Goal: Task Accomplishment & Management: Manage account settings

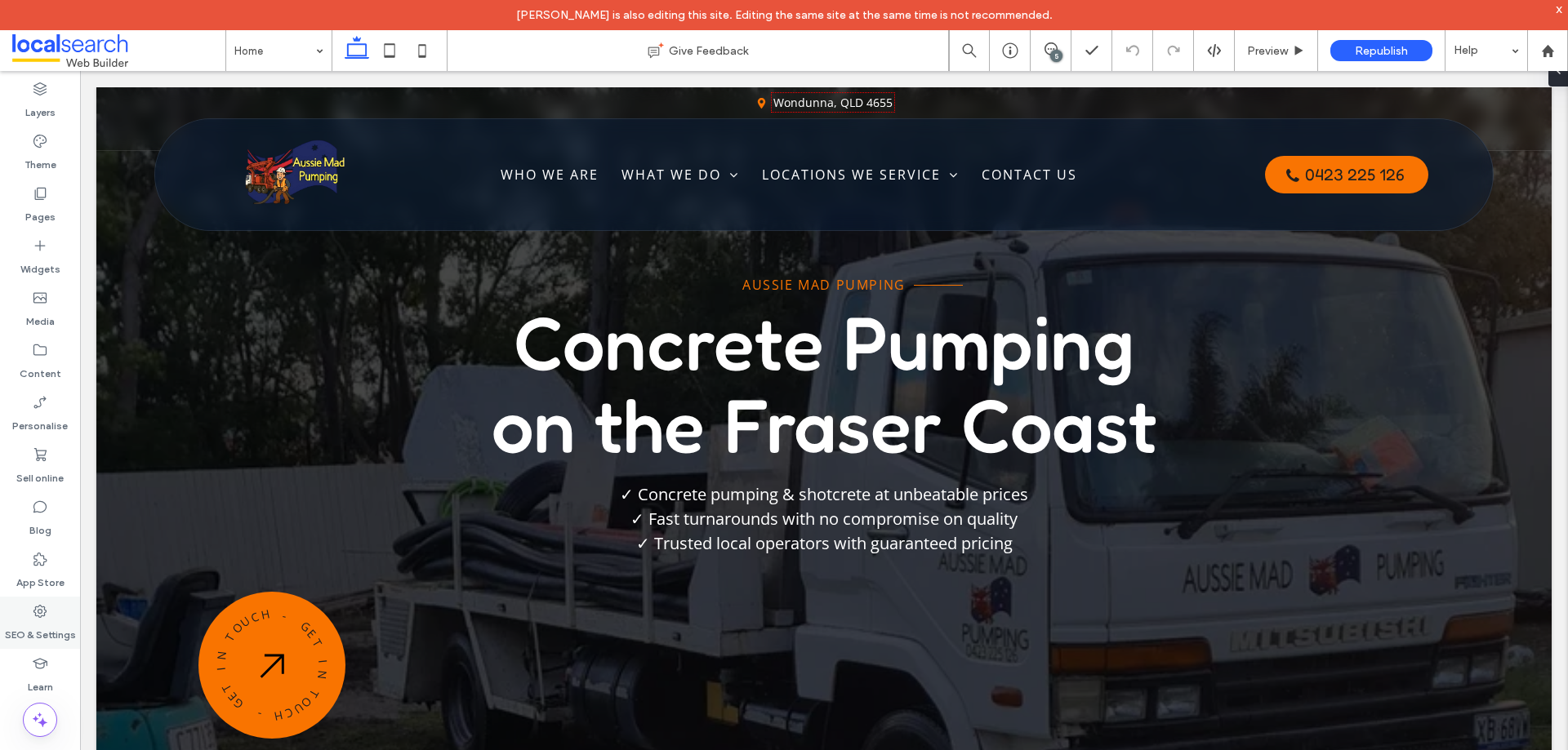
click at [53, 621] on label "SEO & Settings" at bounding box center [40, 631] width 71 height 23
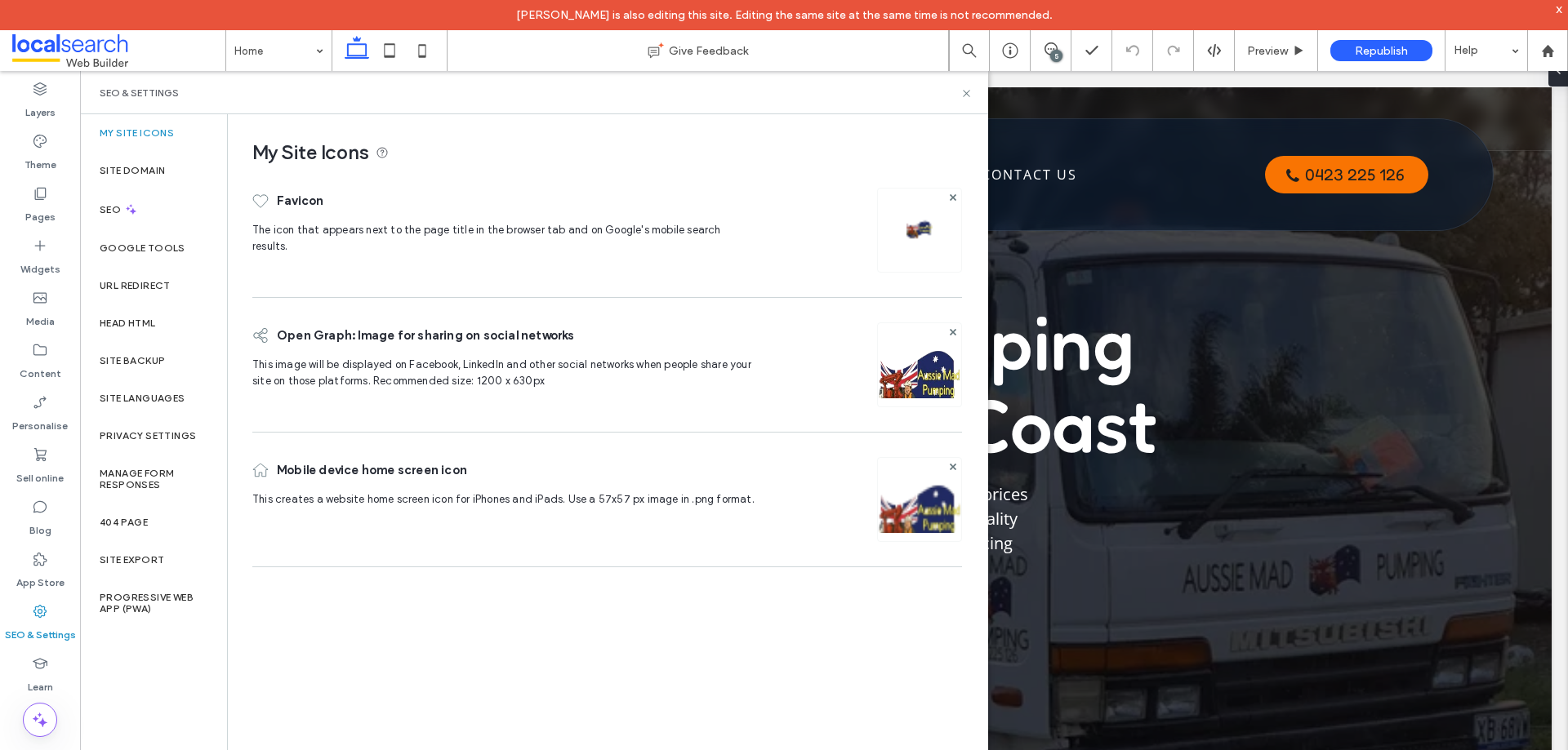
click at [968, 100] on div "SEO & Settings" at bounding box center [534, 92] width 908 height 43
click at [968, 91] on icon at bounding box center [967, 94] width 12 height 12
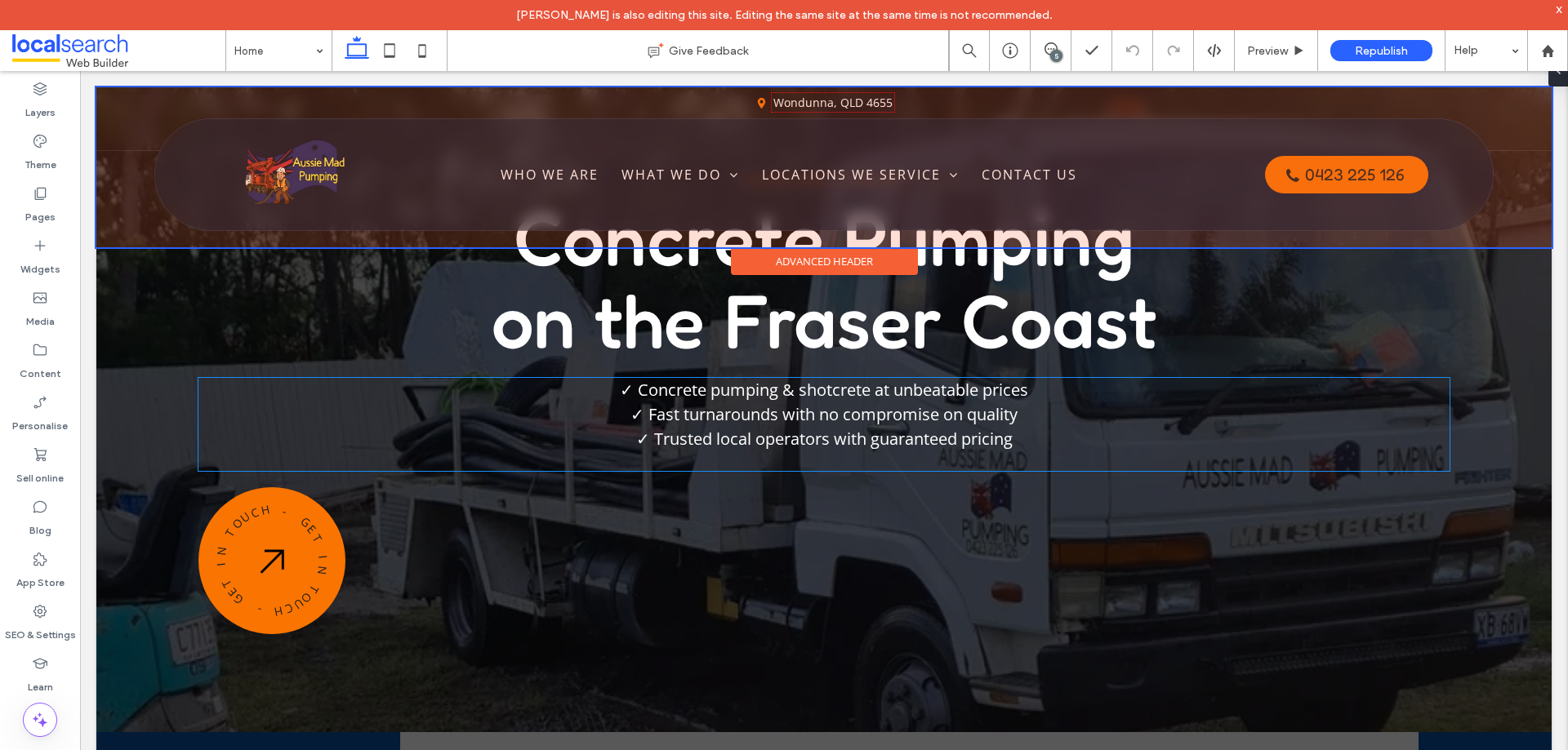
scroll to position [163, 0]
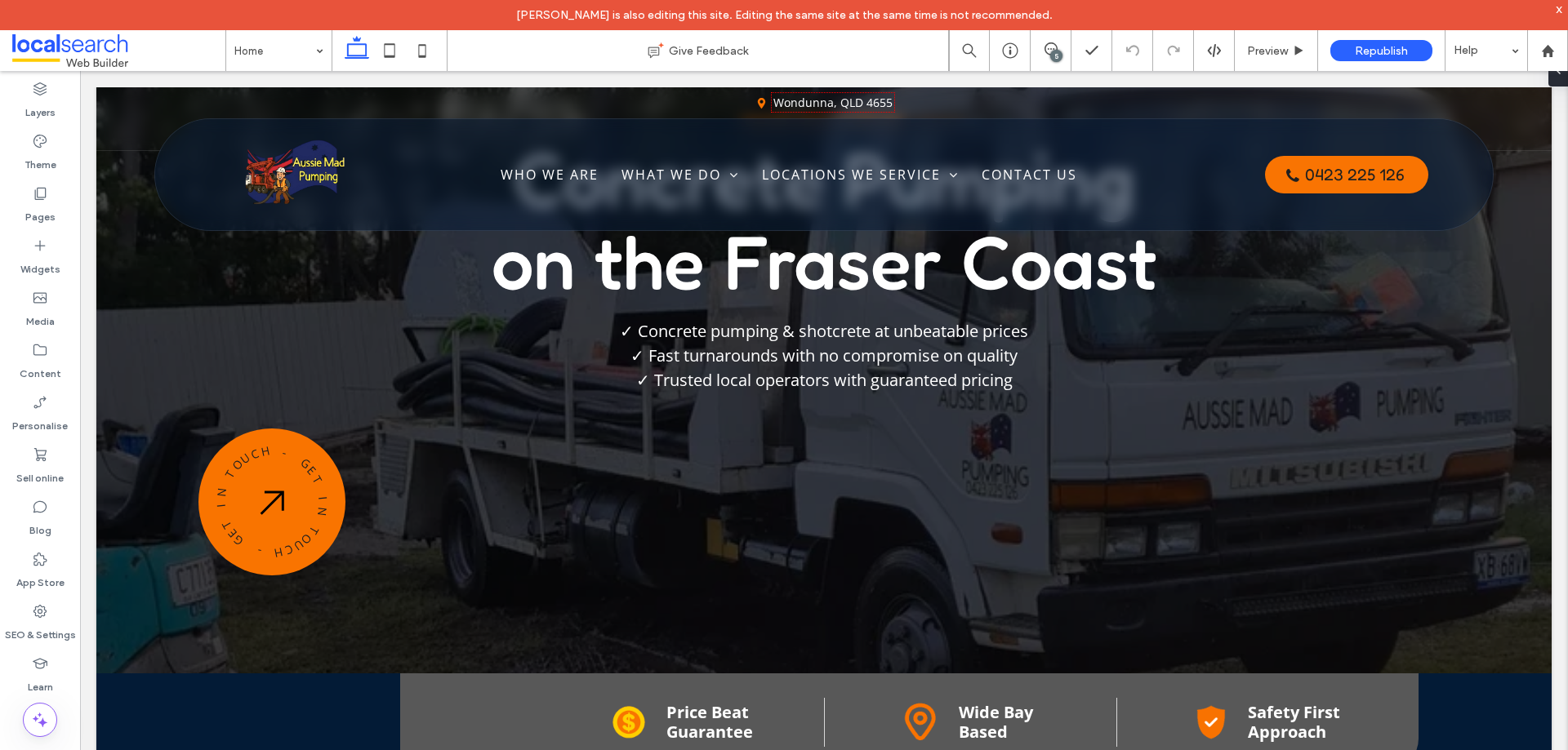
click at [1054, 50] on div "5" at bounding box center [1057, 56] width 12 height 12
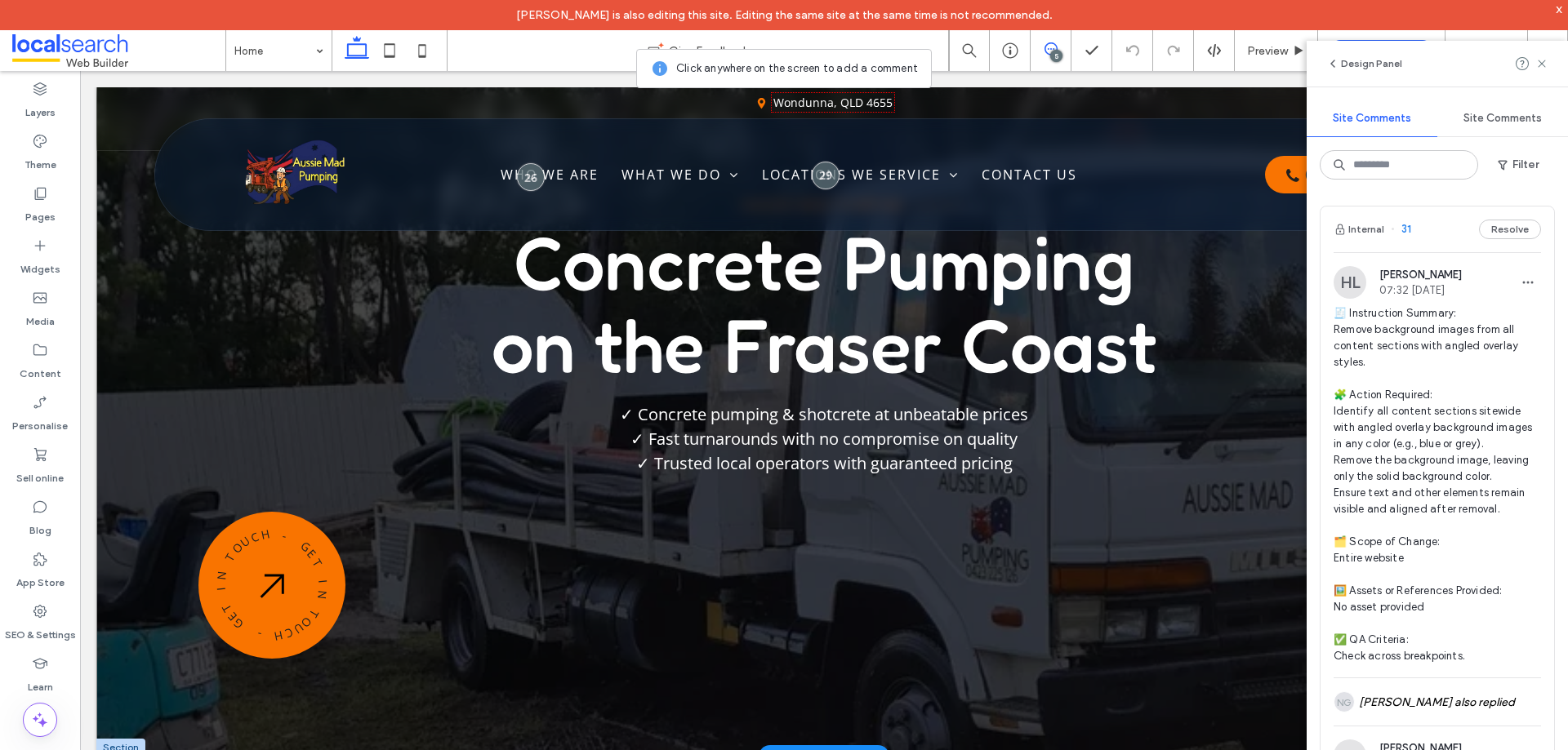
scroll to position [0, 0]
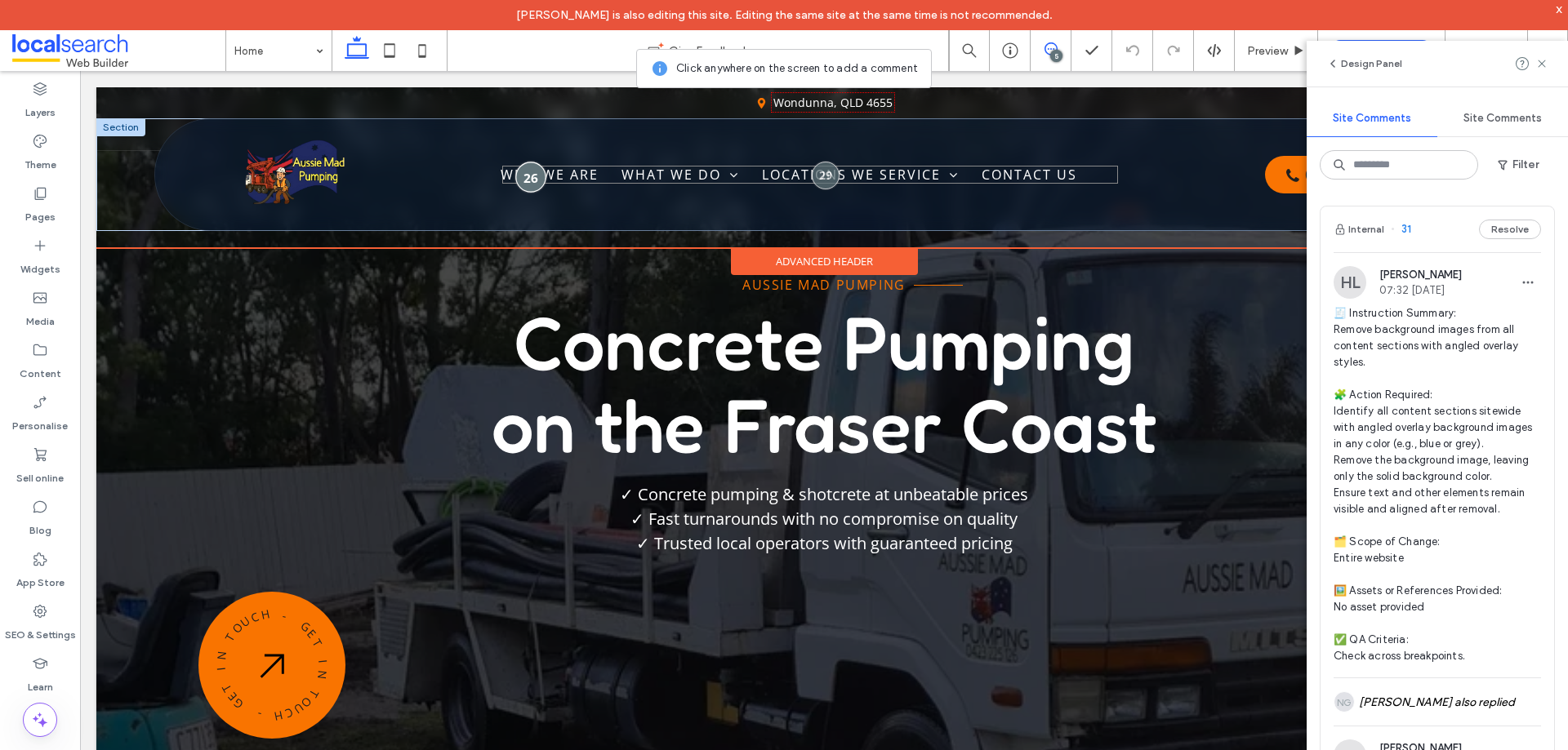
click at [522, 178] on div at bounding box center [530, 177] width 30 height 30
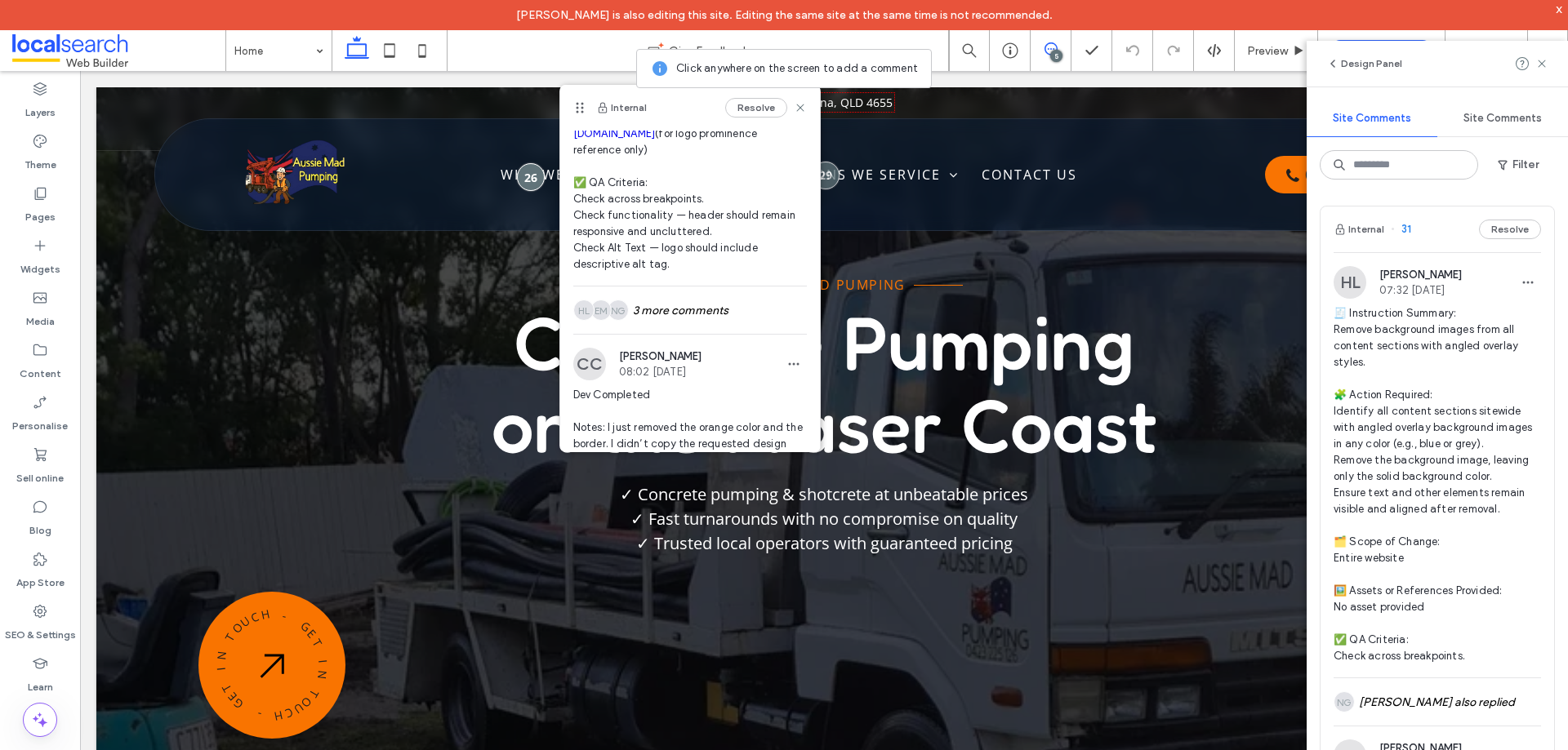
scroll to position [408, 0]
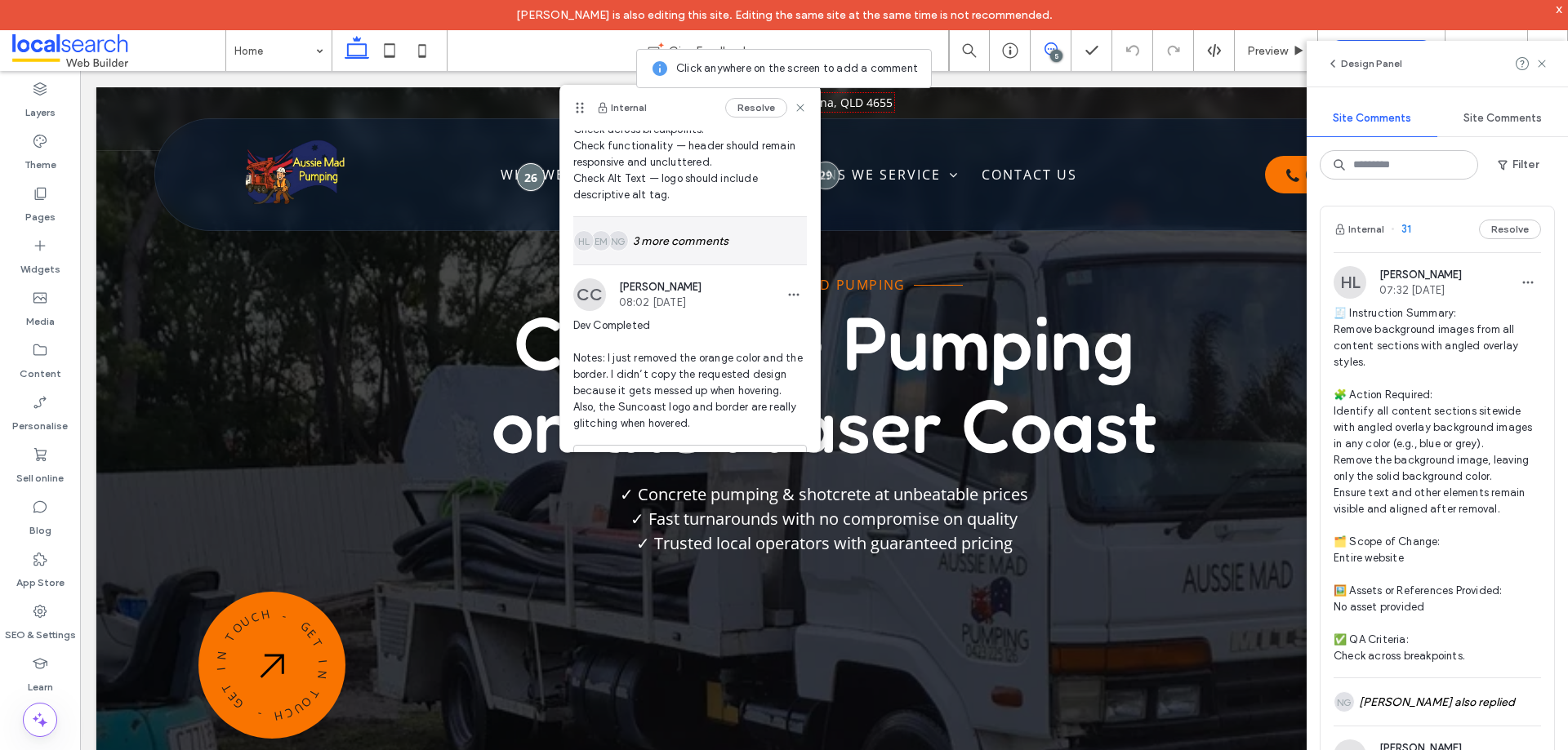
click at [684, 245] on div "NG EM HL 3 more comments" at bounding box center [690, 241] width 234 height 47
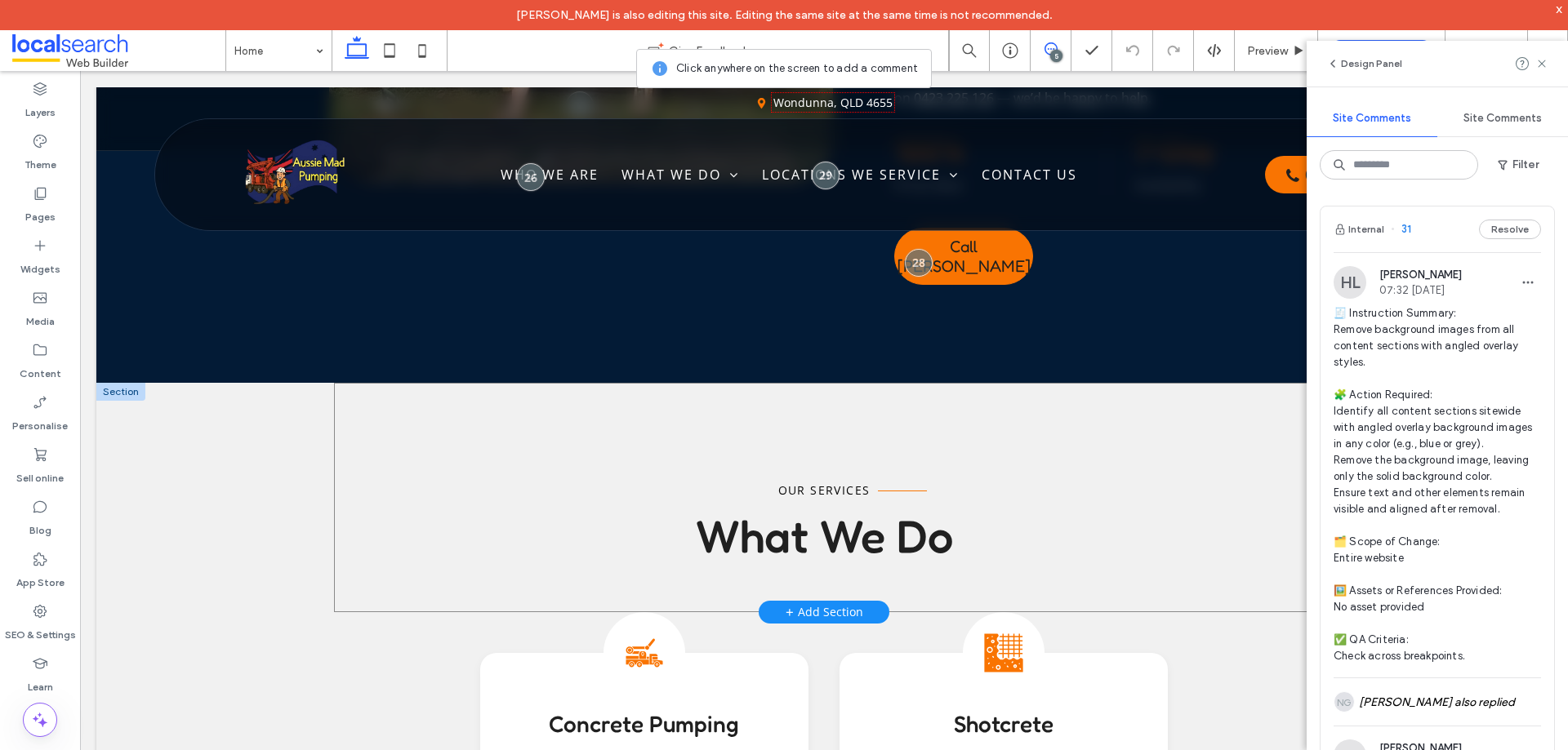
scroll to position [980, 0]
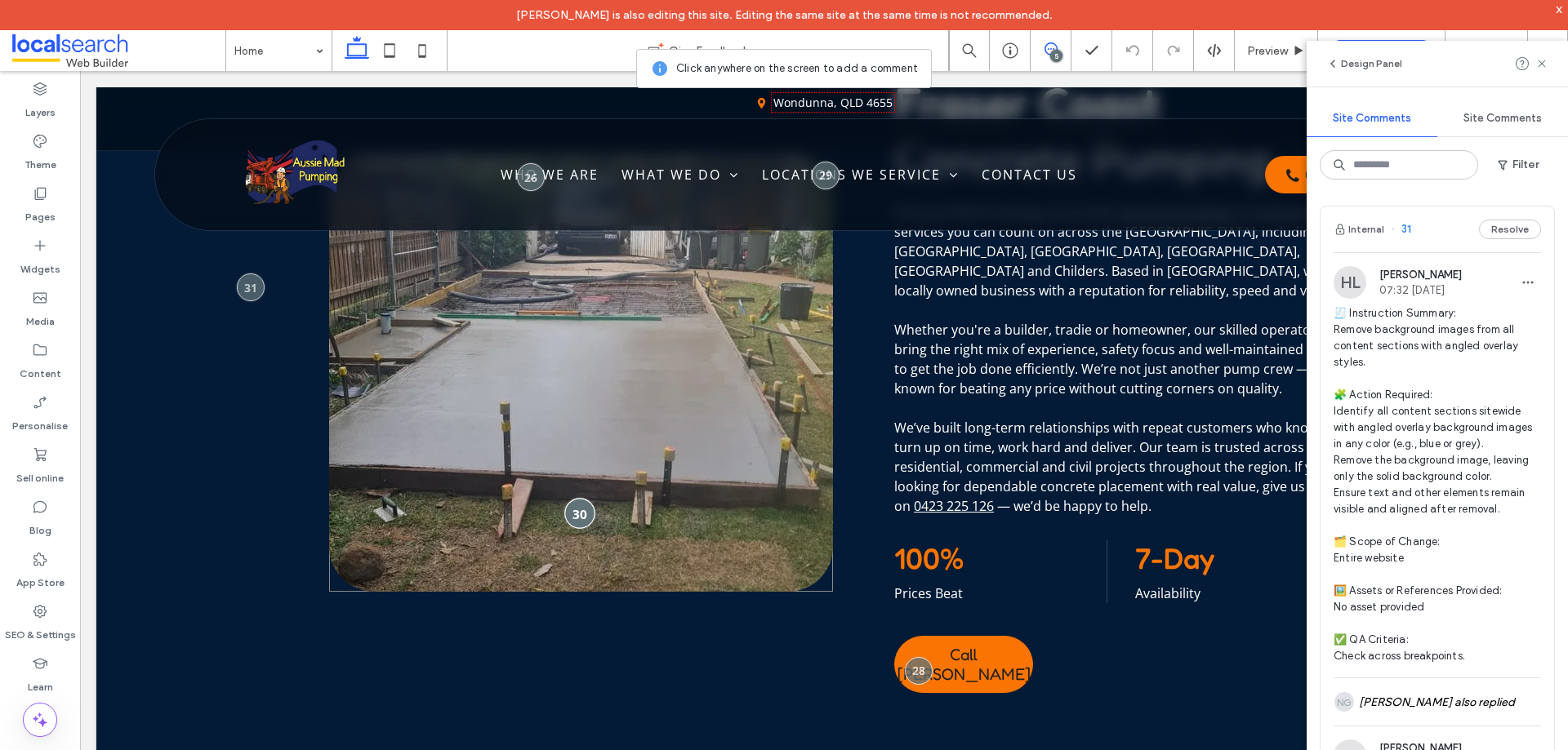
click at [580, 511] on div at bounding box center [579, 513] width 30 height 30
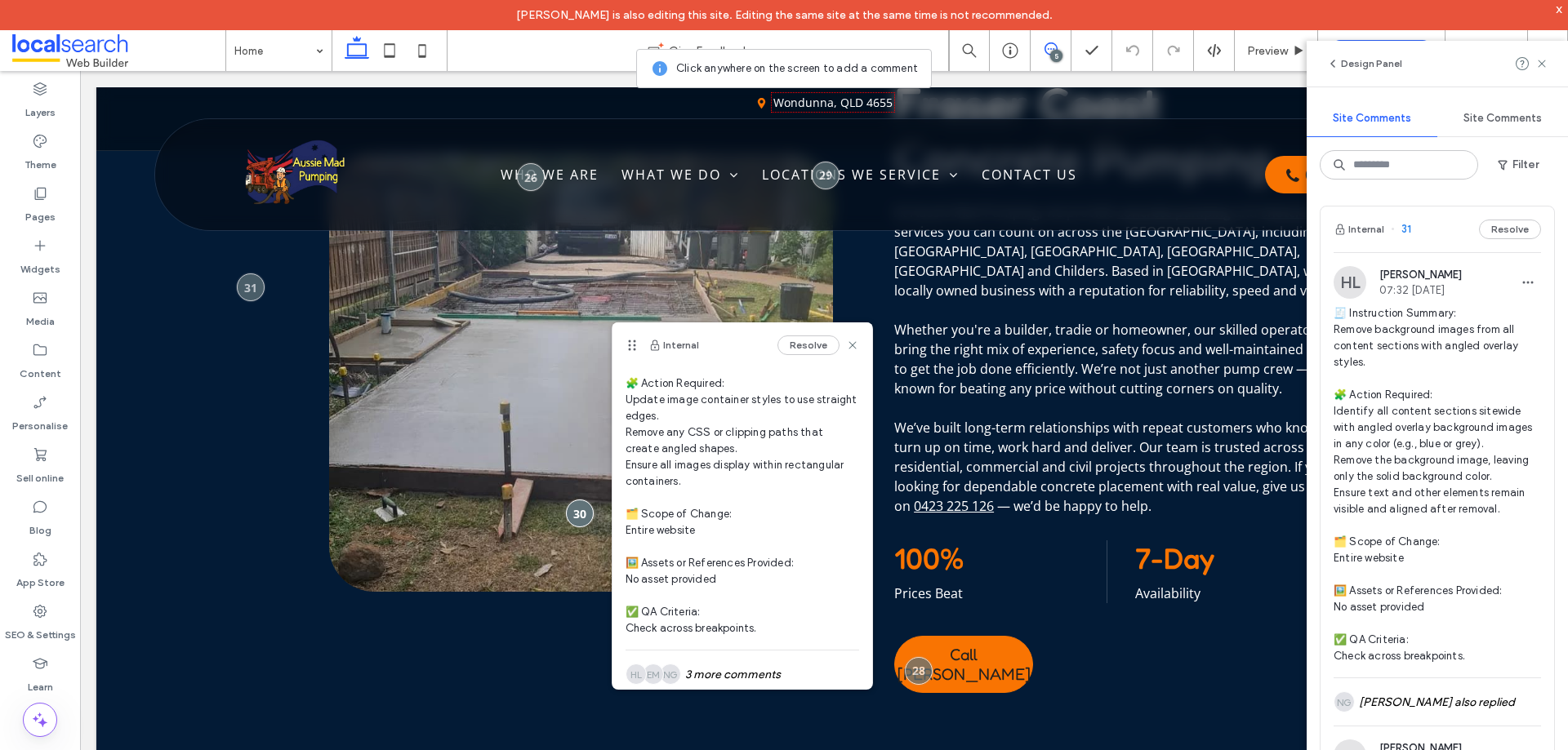
scroll to position [327, 0]
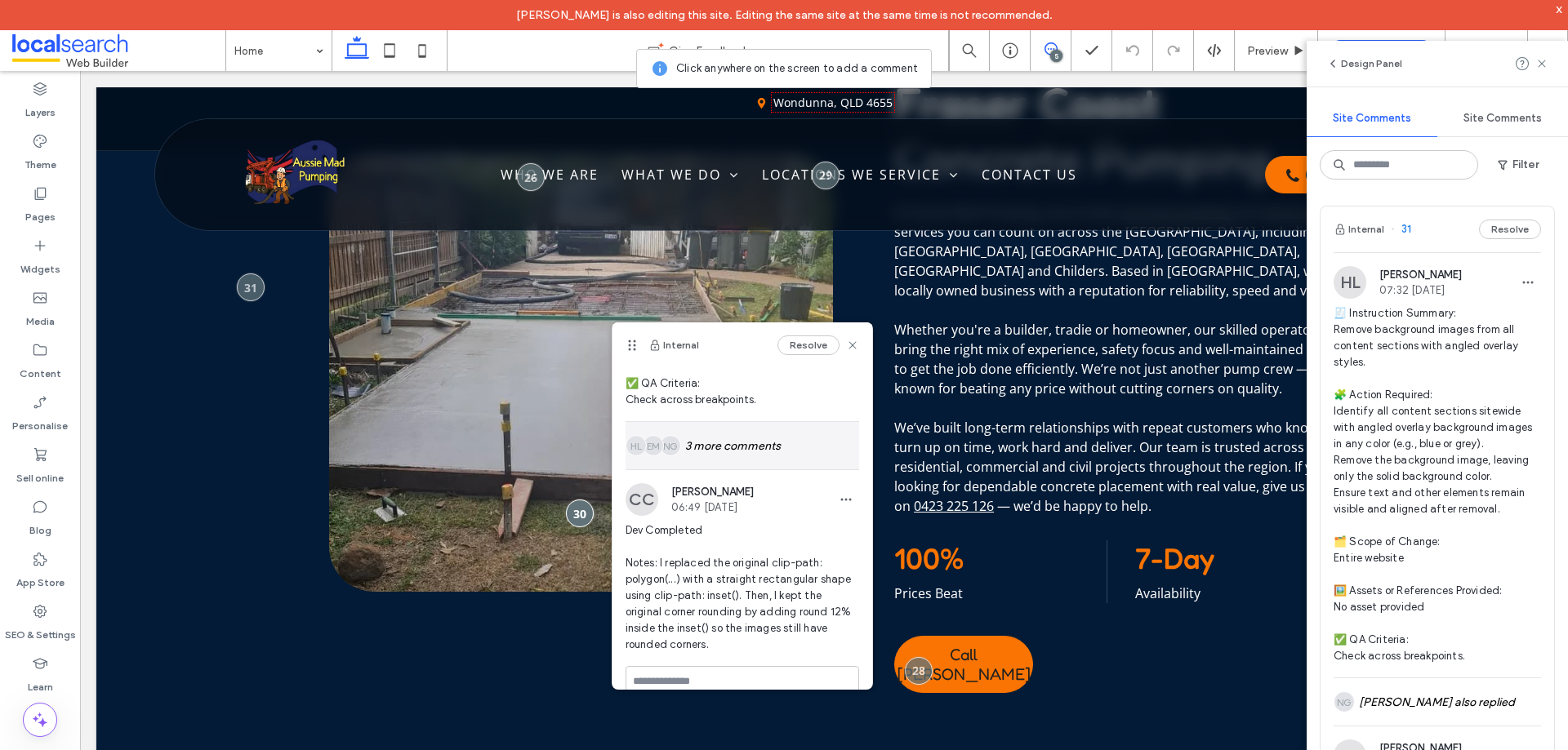
click at [751, 454] on div "NG EM HL 3 more comments" at bounding box center [742, 446] width 234 height 47
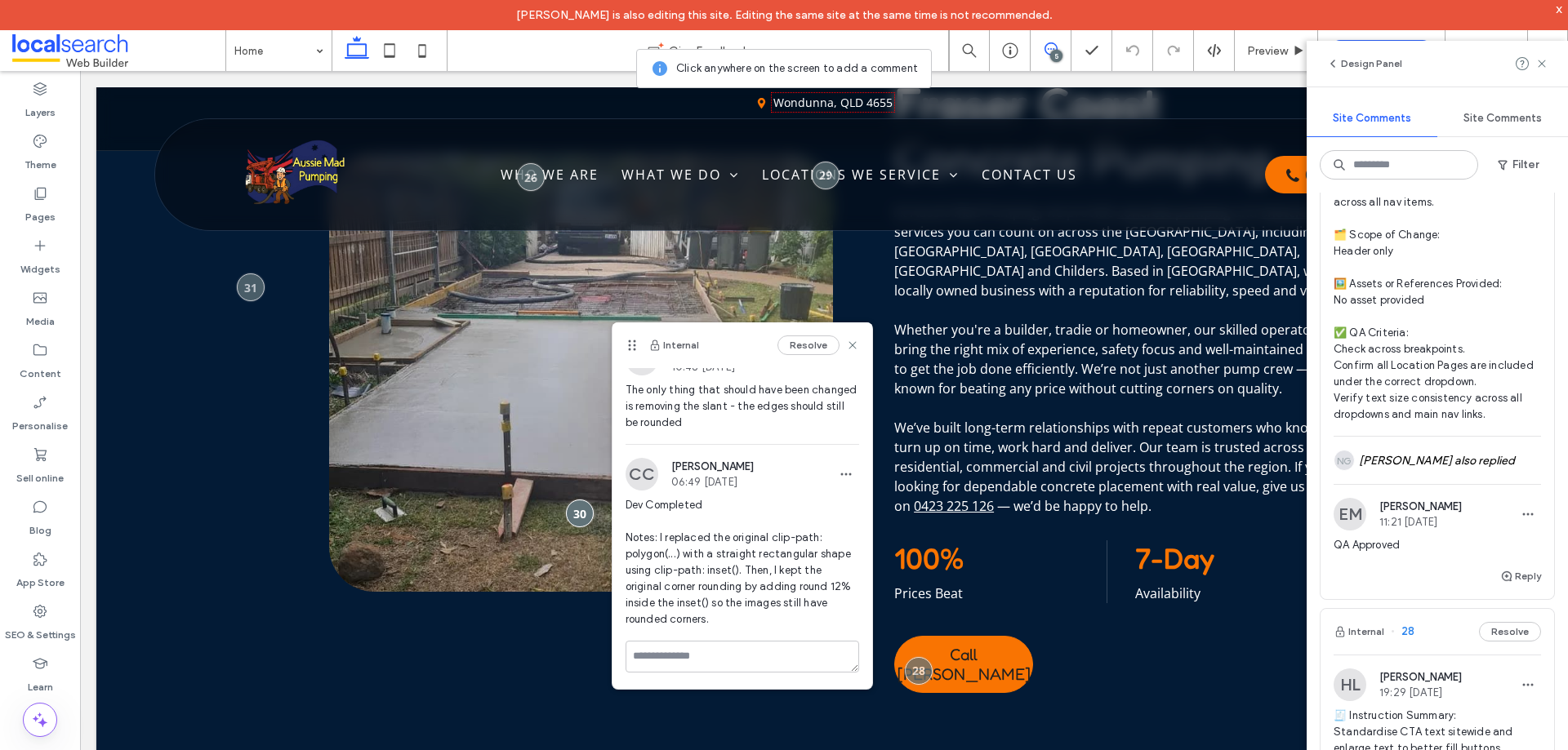
scroll to position [1796, 0]
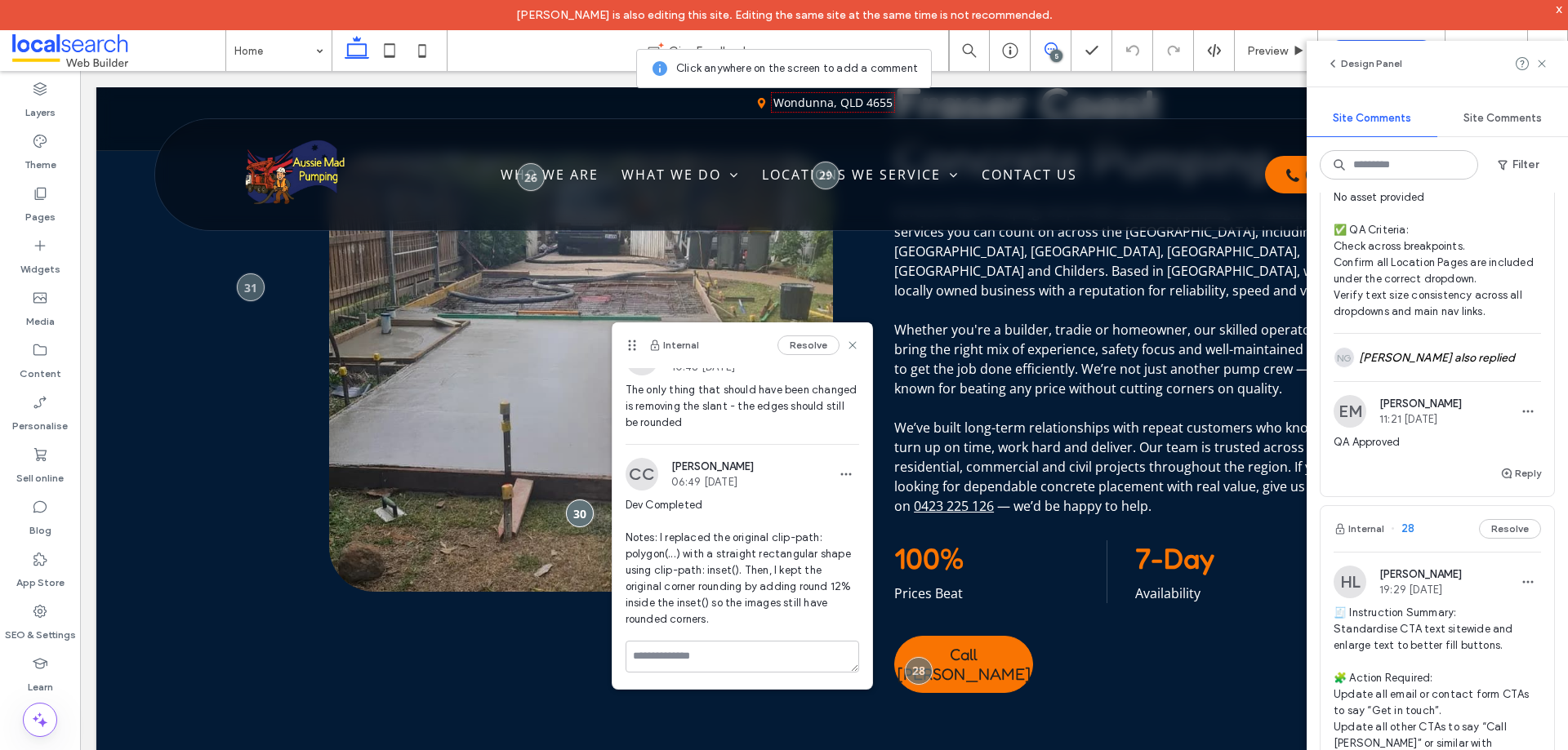
click at [1430, 545] on div "Internal 28 Resolve" at bounding box center [1437, 529] width 234 height 46
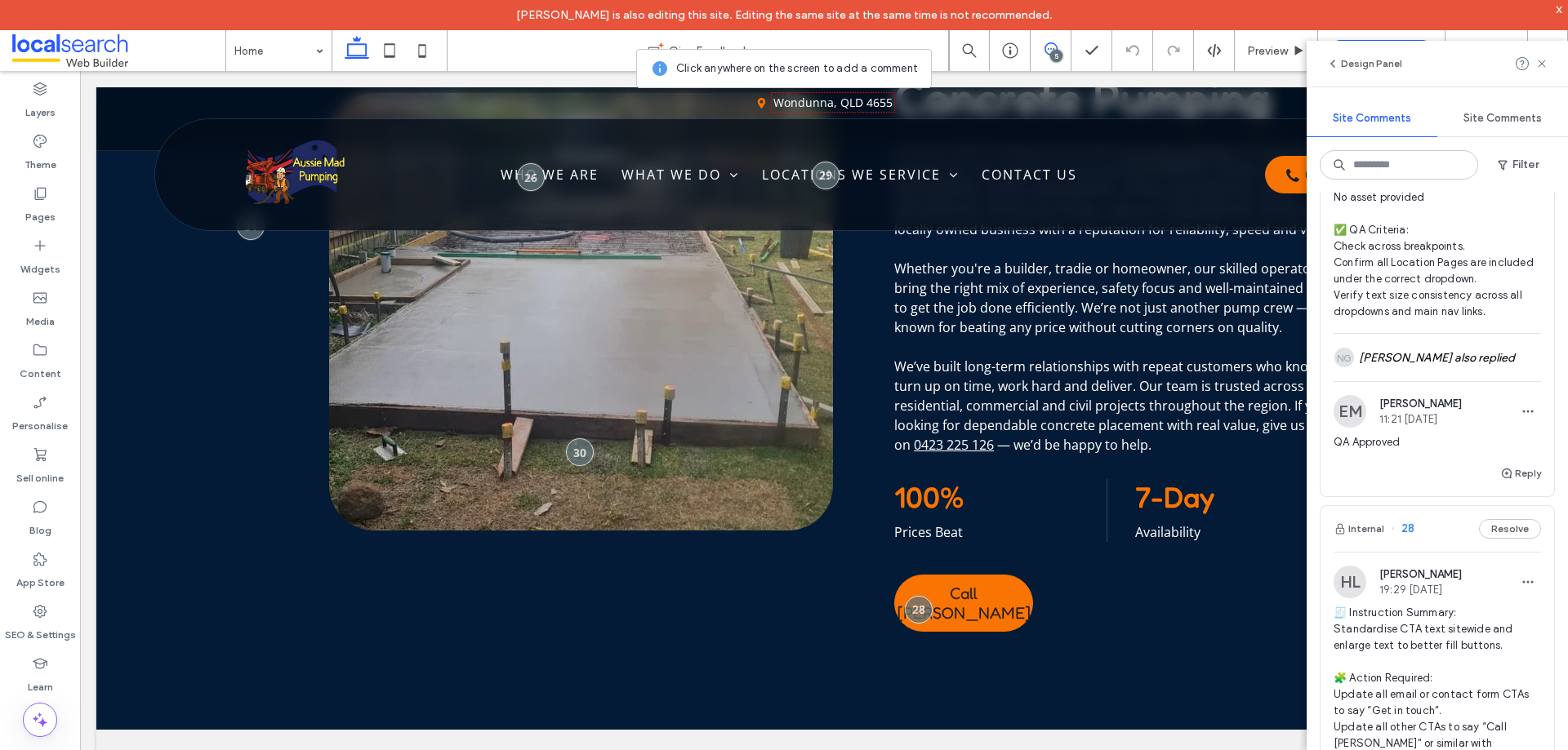
scroll to position [1144, 0]
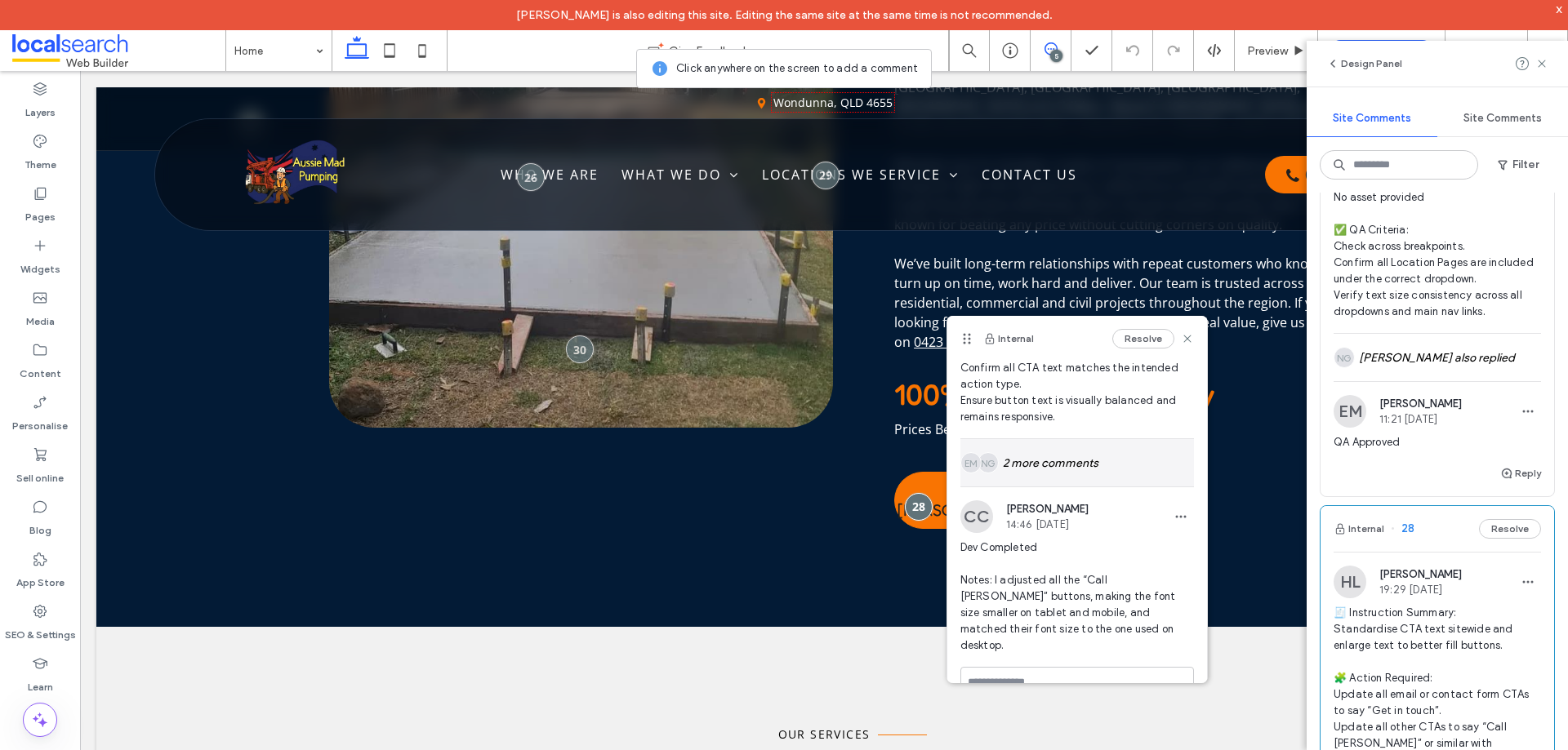
click at [1068, 449] on div "NG EM 2 more comments" at bounding box center [1077, 463] width 234 height 47
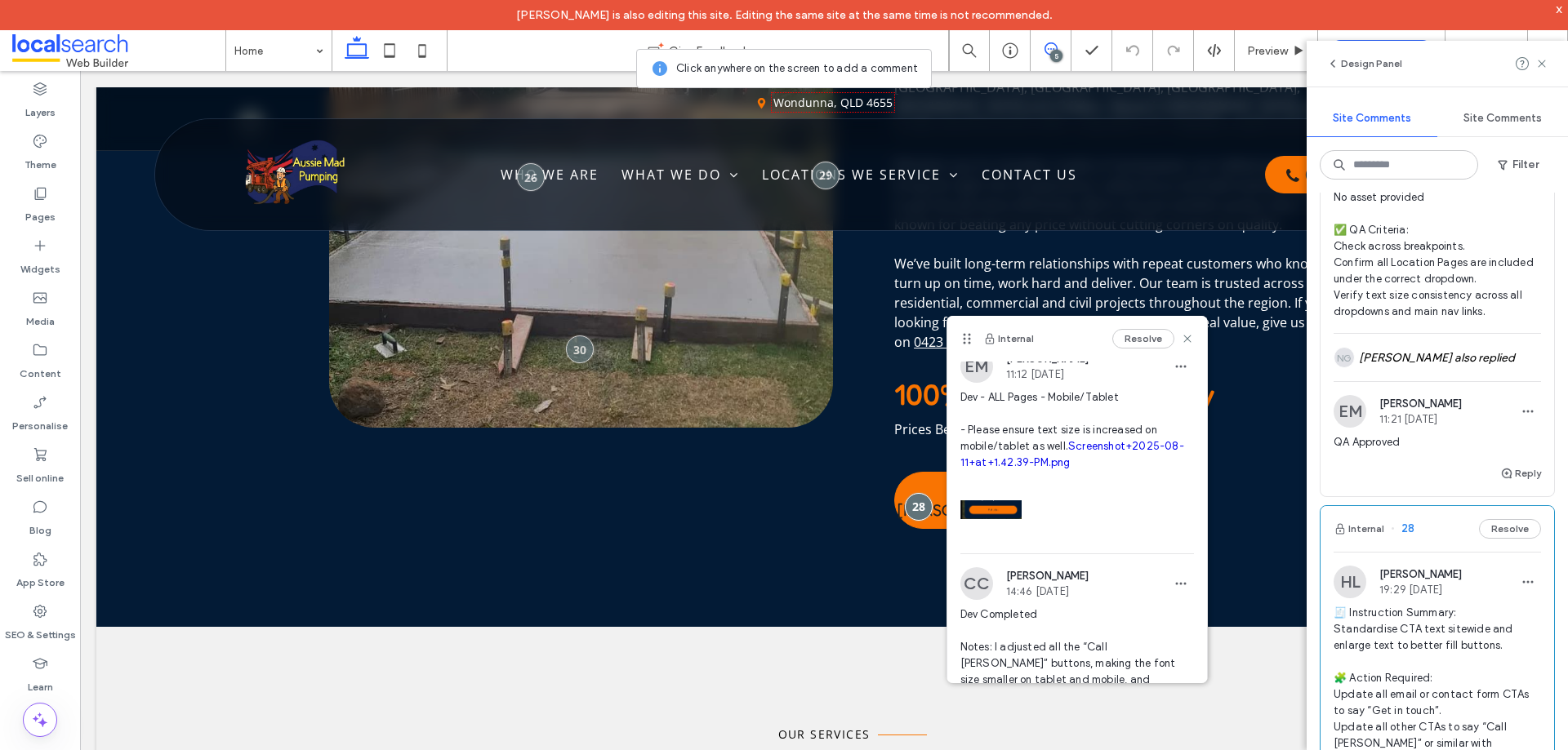
scroll to position [548, 0]
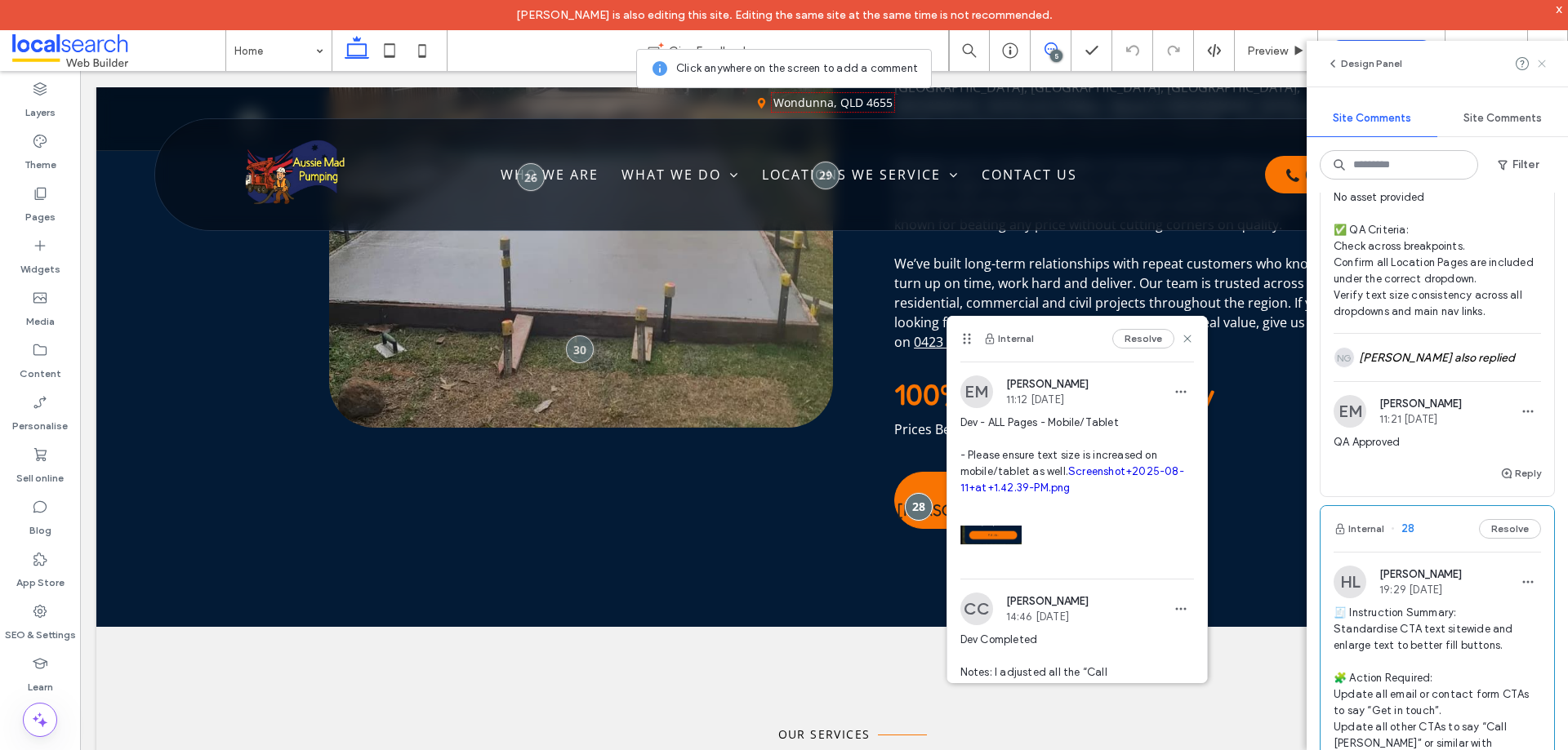
click at [1540, 67] on use at bounding box center [1542, 63] width 7 height 7
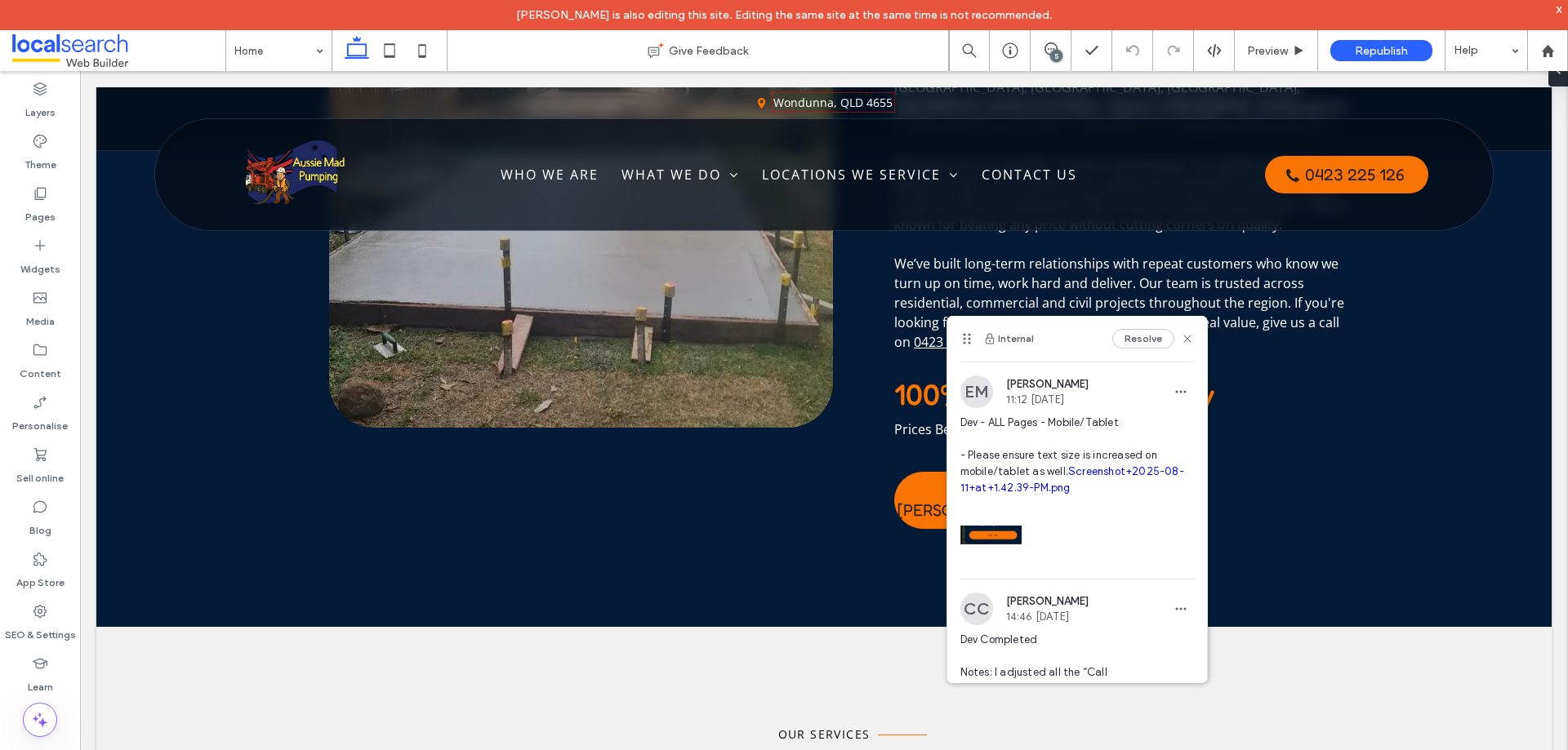
scroll to position [0, 0]
click at [1275, 54] on span "Preview" at bounding box center [1267, 51] width 41 height 14
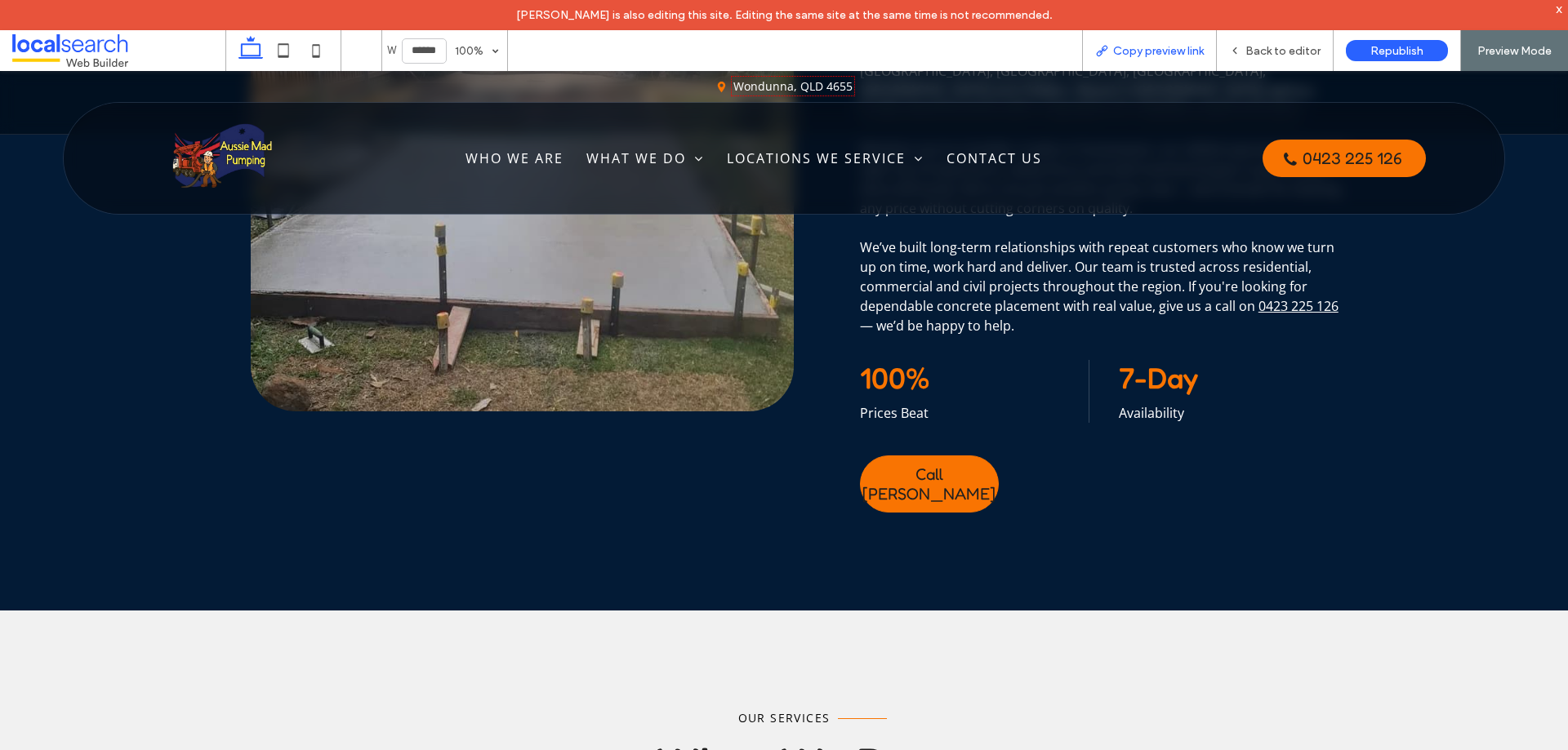
click at [1114, 50] on span "Copy preview link" at bounding box center [1158, 51] width 90 height 14
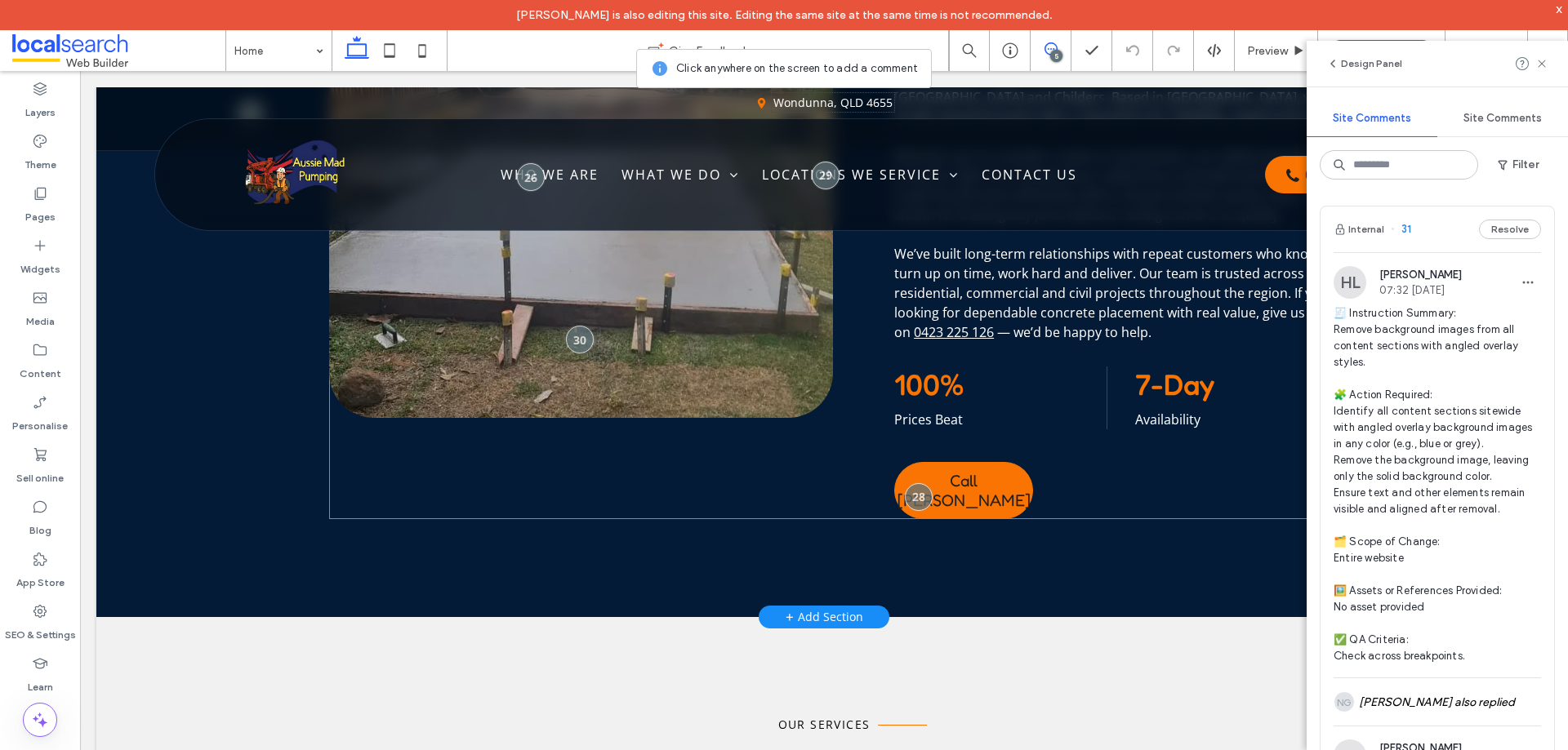
scroll to position [1143, 0]
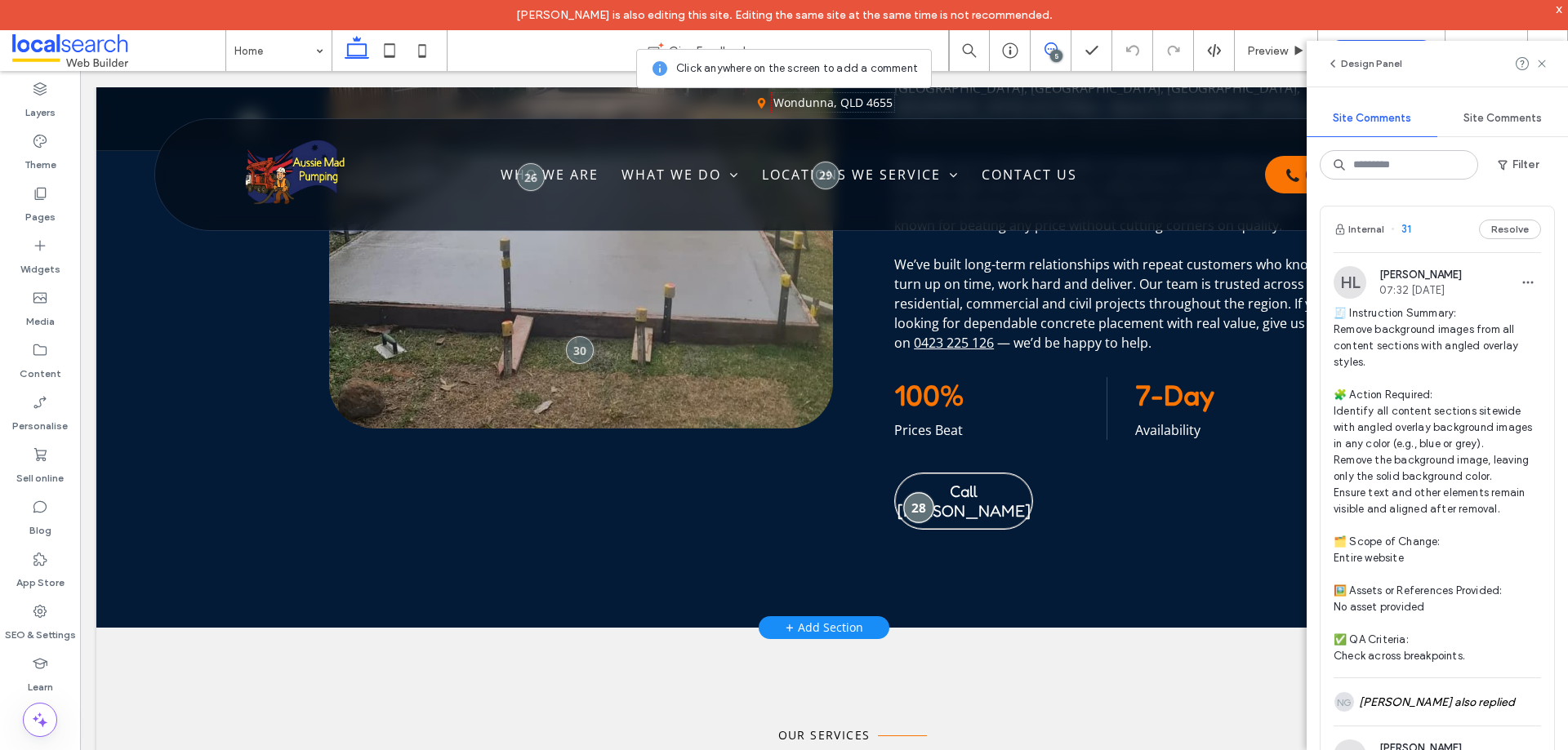
click at [907, 499] on div at bounding box center [919, 507] width 30 height 30
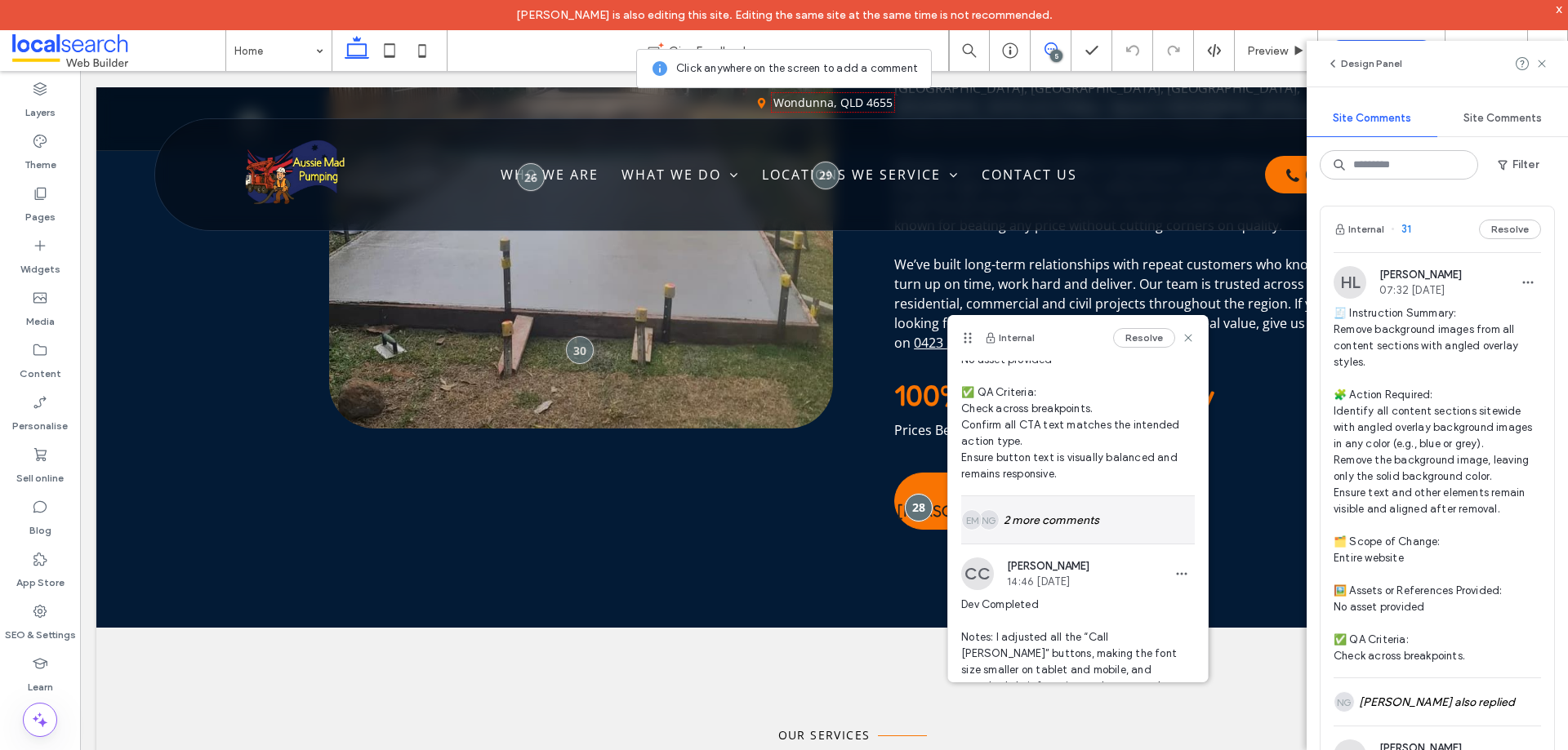
click at [1065, 514] on div "NG EM 2 more comments" at bounding box center [1078, 520] width 234 height 47
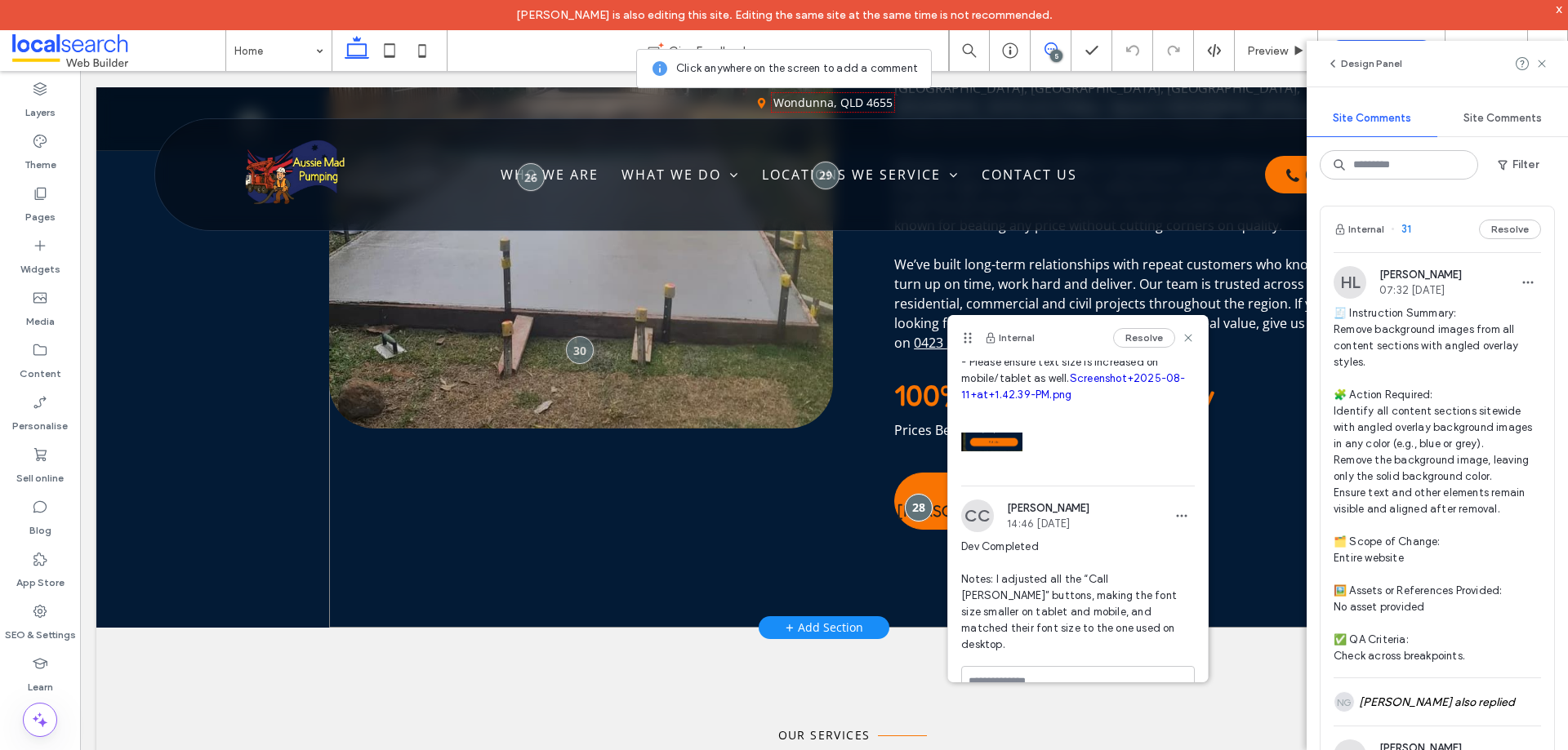
scroll to position [980, 0]
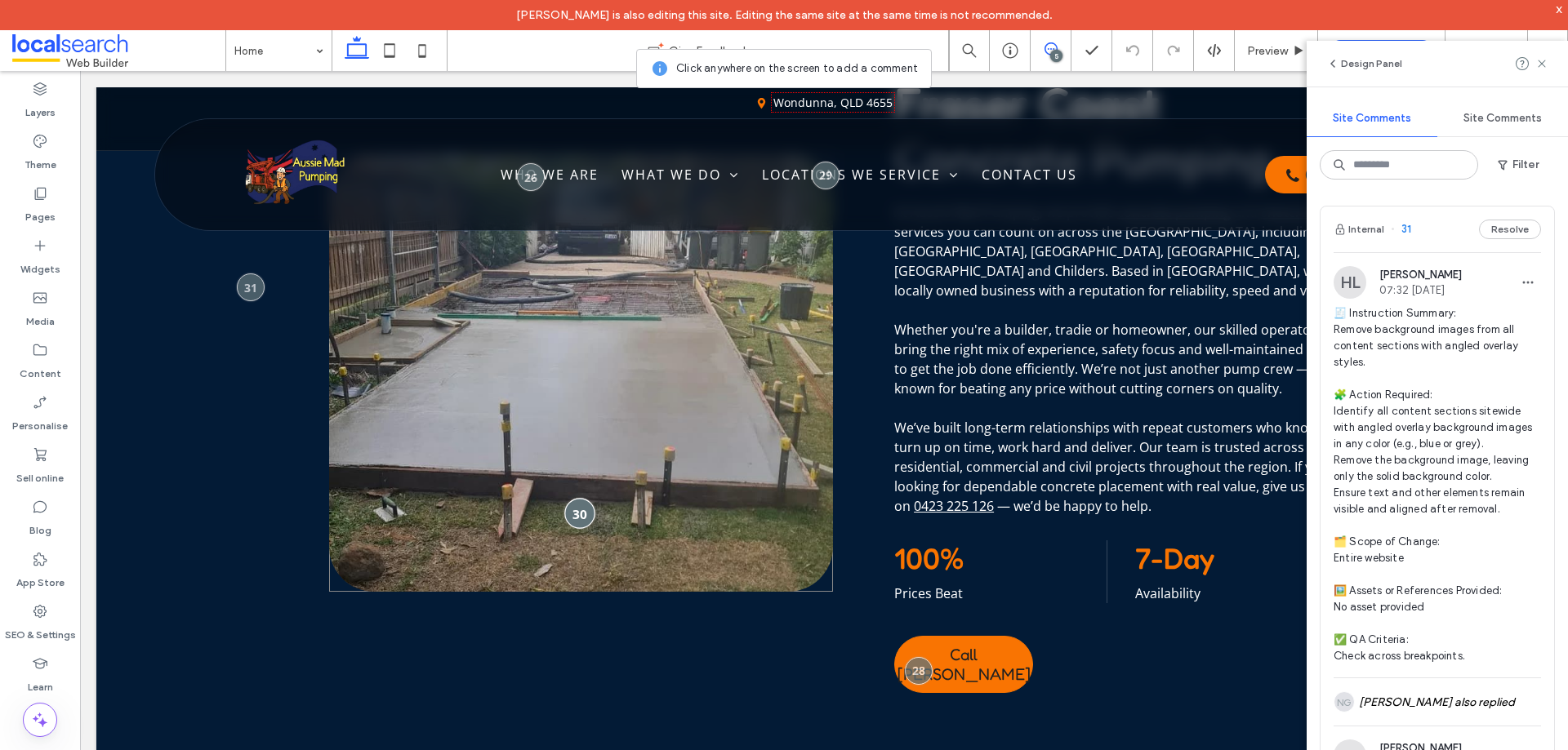
click at [574, 510] on div at bounding box center [579, 513] width 30 height 30
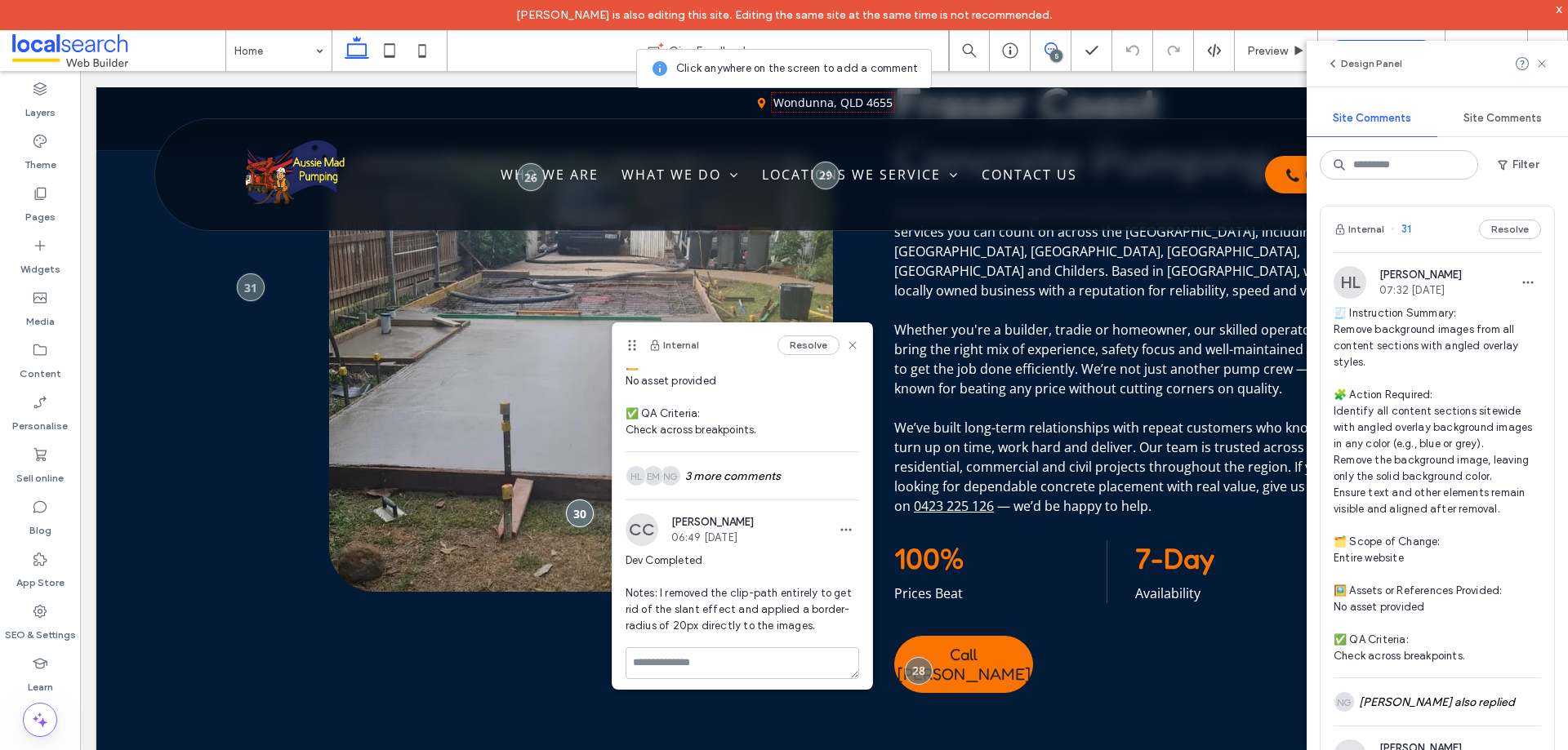
scroll to position [319, 0]
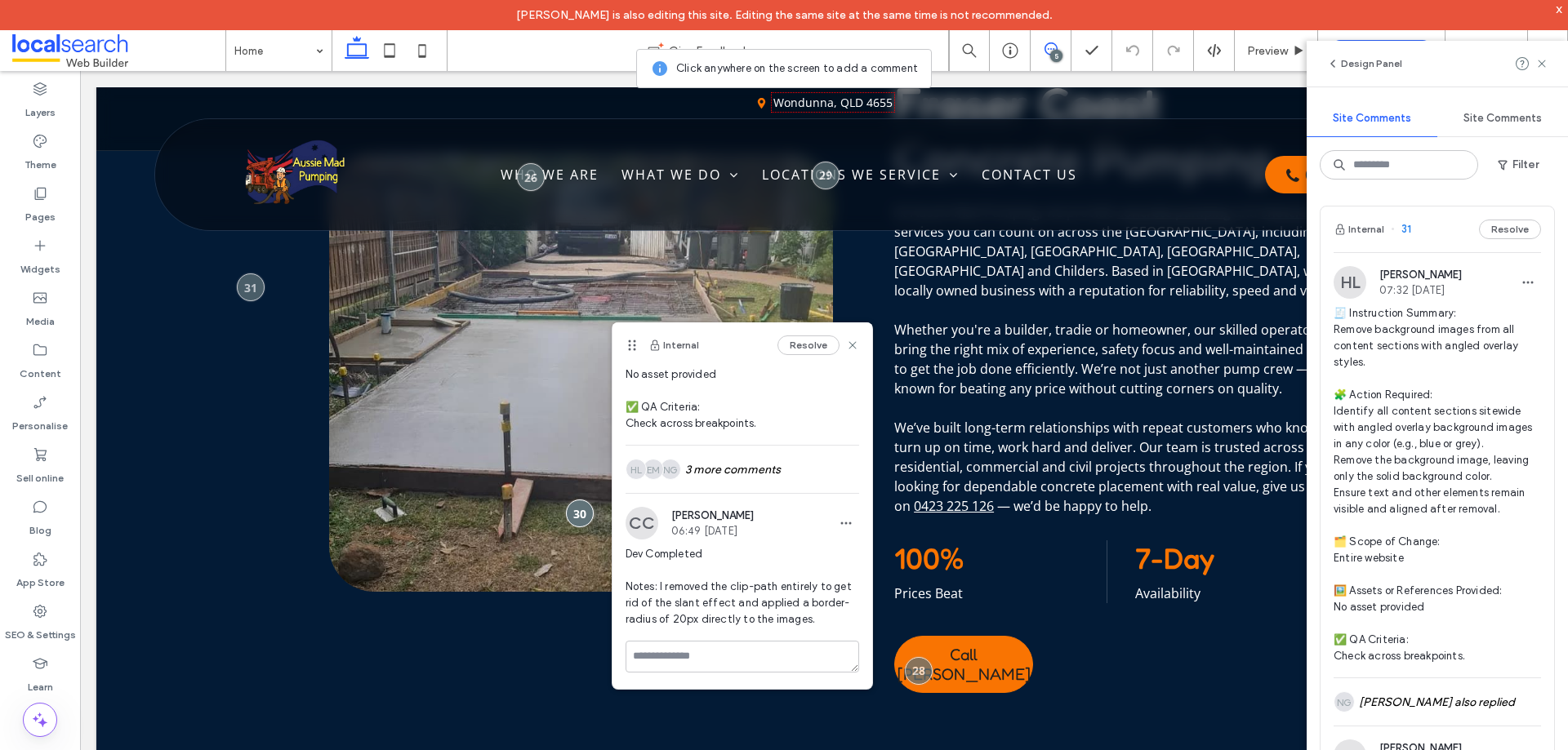
click at [1059, 54] on div "5" at bounding box center [1057, 56] width 12 height 12
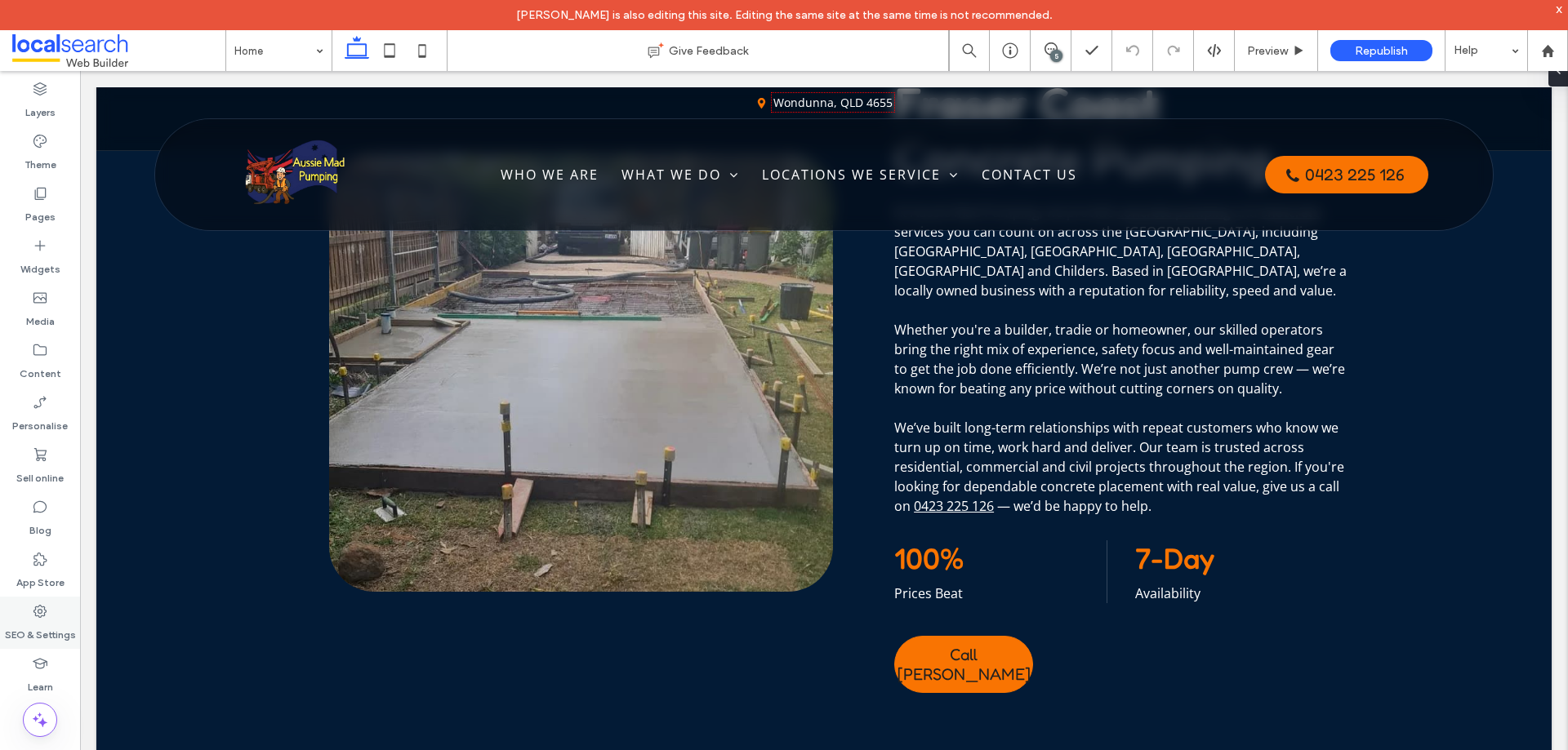
click at [29, 618] on div "SEO & Settings" at bounding box center [39, 623] width 80 height 53
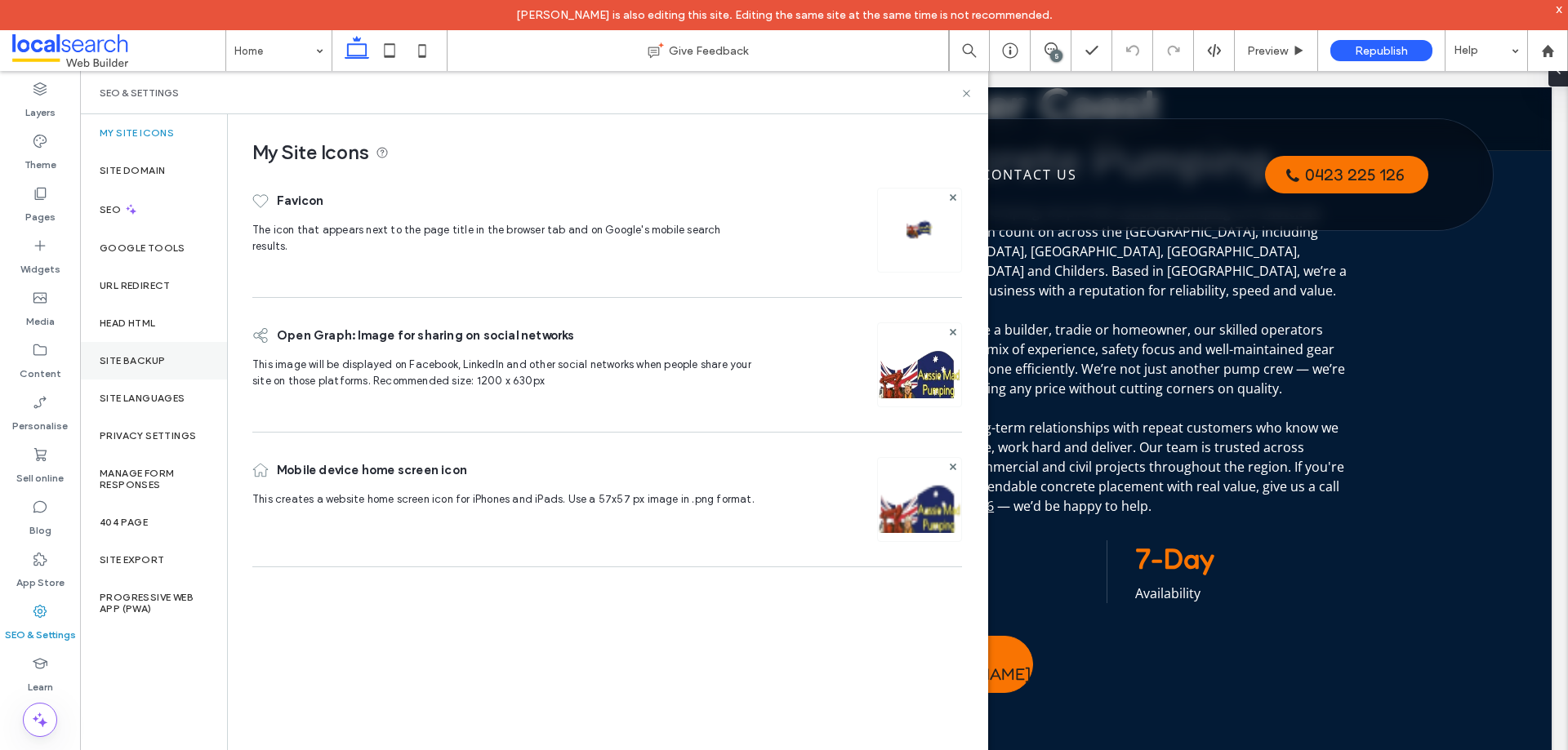
click at [155, 350] on div "Site backup" at bounding box center [153, 361] width 147 height 38
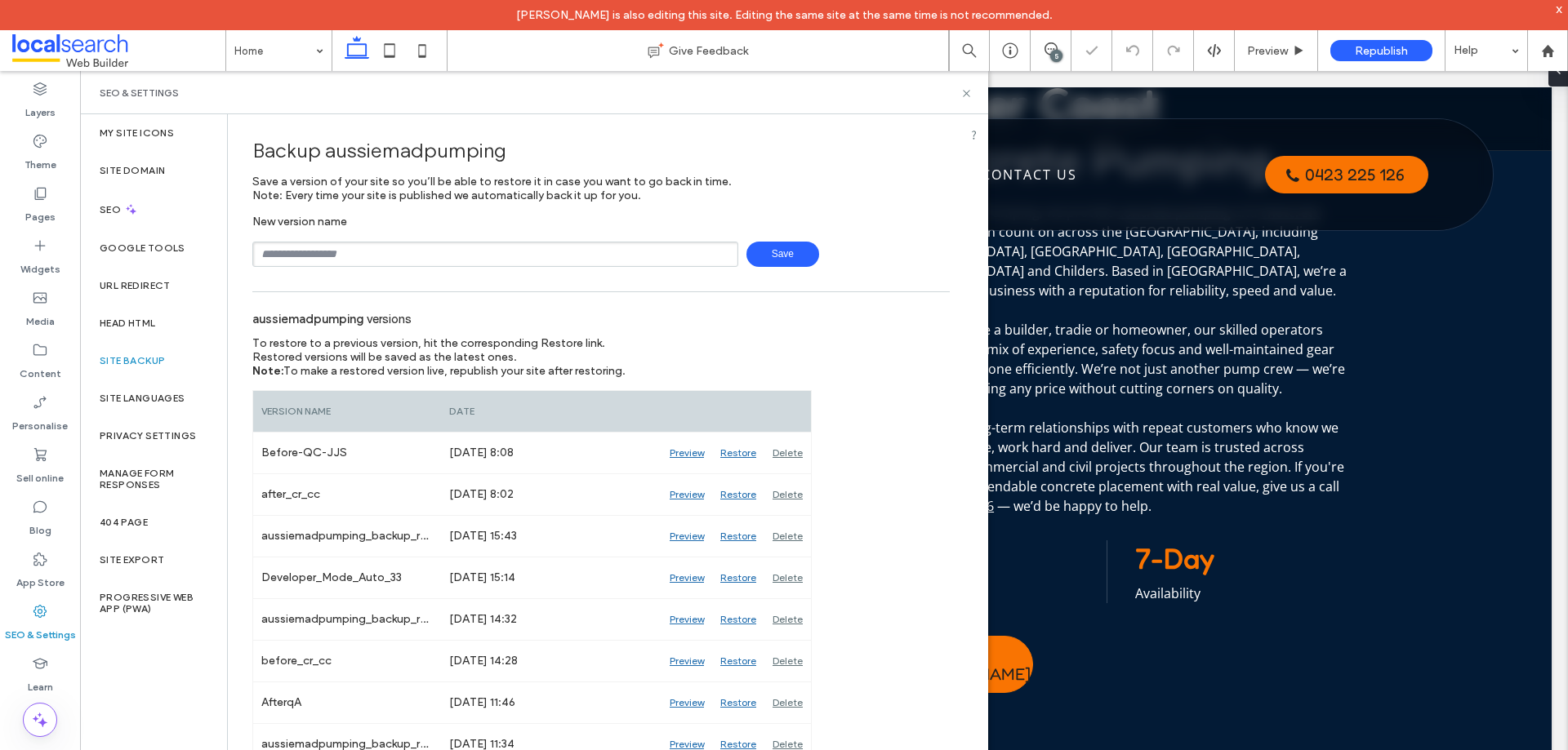
click at [355, 258] on input "text" at bounding box center [495, 254] width 486 height 25
type input "**********"
click at [754, 253] on span "Save" at bounding box center [783, 254] width 73 height 25
click at [931, 187] on div "Backup aussiemadpumping Save a version of your site so you’ll be able to restor…" at bounding box center [601, 196] width 698 height 140
click at [967, 88] on icon at bounding box center [967, 94] width 12 height 12
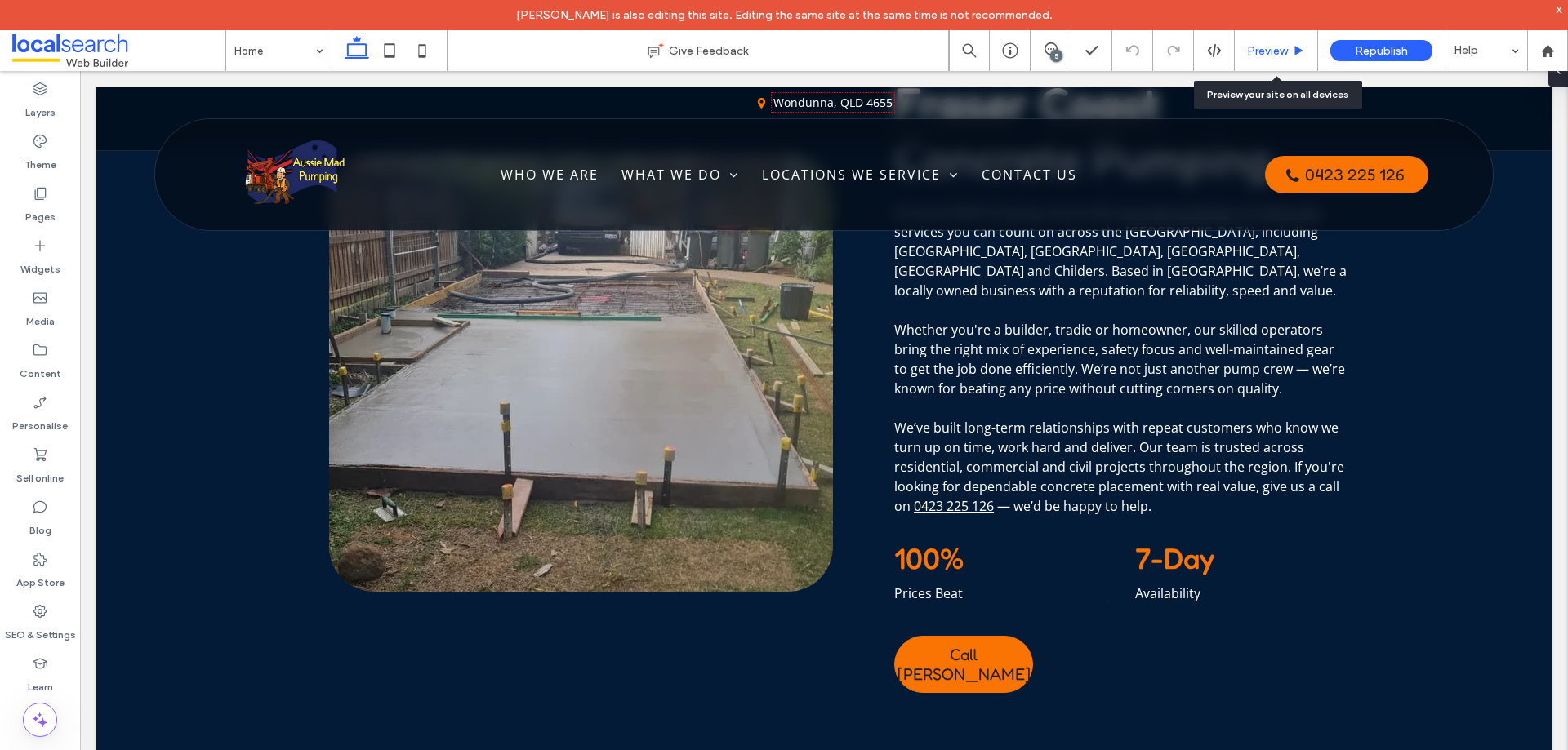
click at [1288, 46] on span "Preview" at bounding box center [1267, 51] width 41 height 14
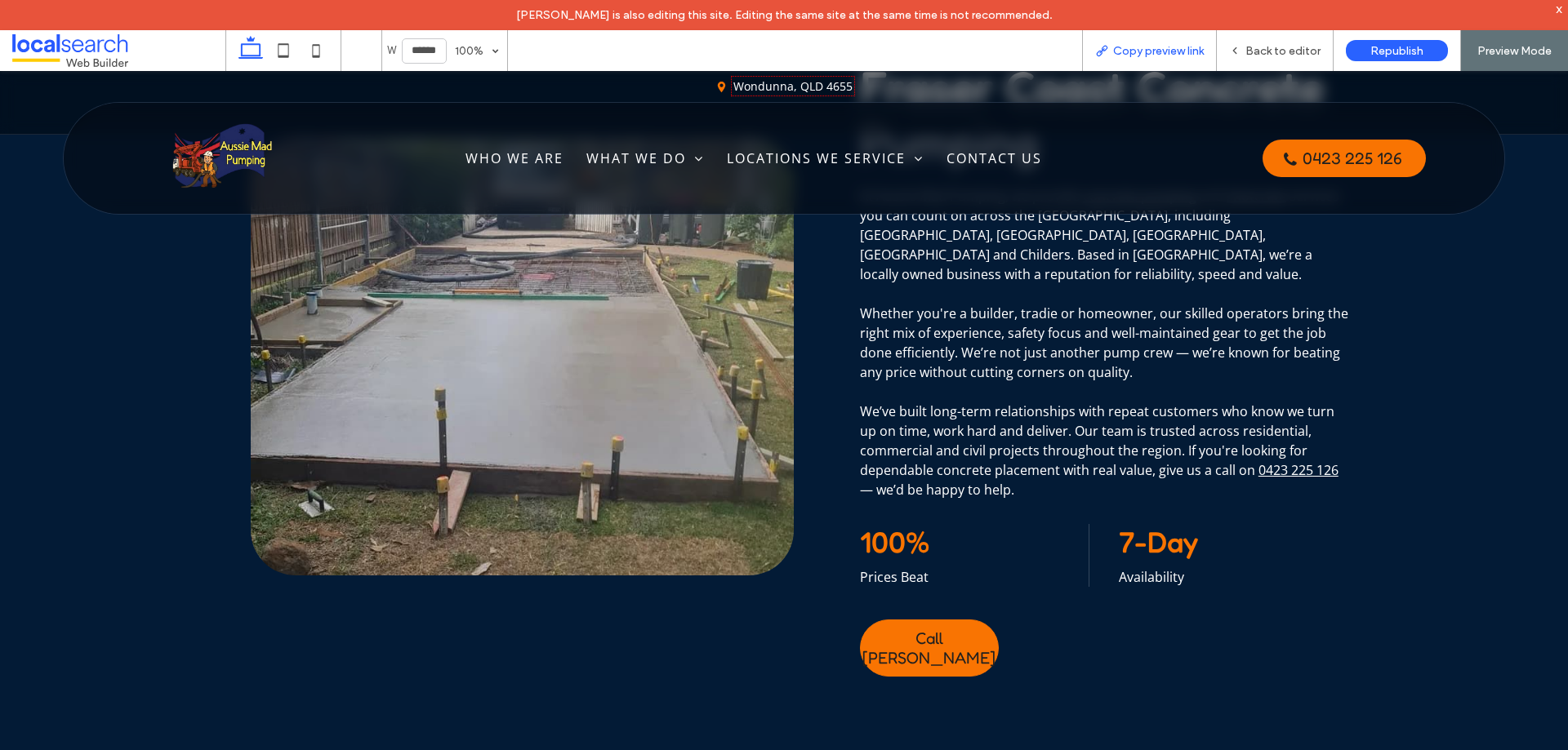
click at [1171, 52] on span "Copy preview link" at bounding box center [1158, 51] width 90 height 14
click at [1145, 53] on span "Copy preview link" at bounding box center [1158, 51] width 90 height 14
